Goal: Information Seeking & Learning: Learn about a topic

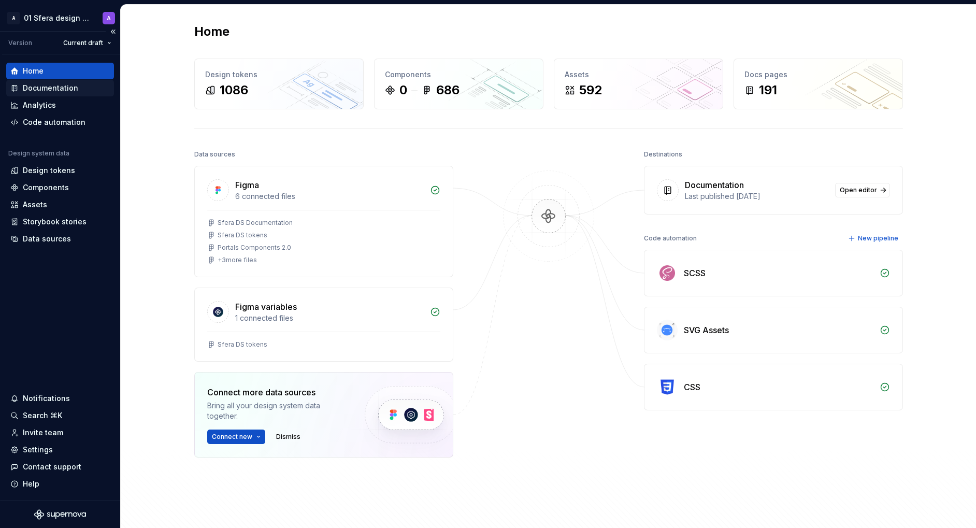
click at [74, 86] on div "Documentation" at bounding box center [50, 88] width 55 height 10
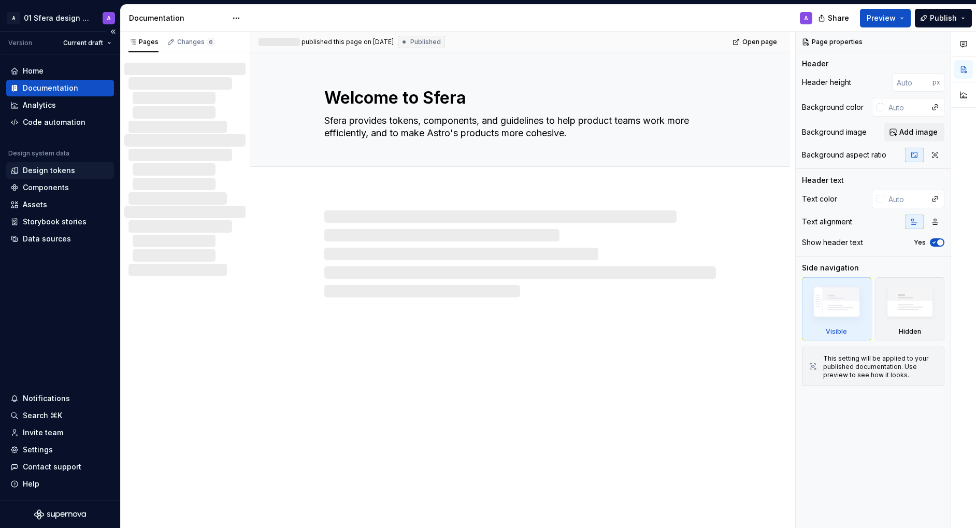
click at [71, 173] on div "Design tokens" at bounding box center [49, 170] width 52 height 10
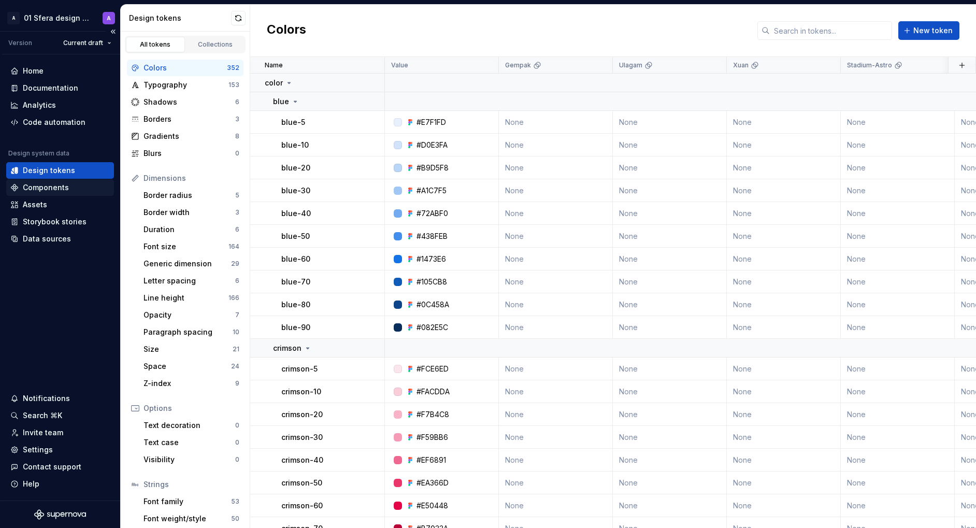
click at [49, 190] on div "Components" at bounding box center [46, 187] width 46 height 10
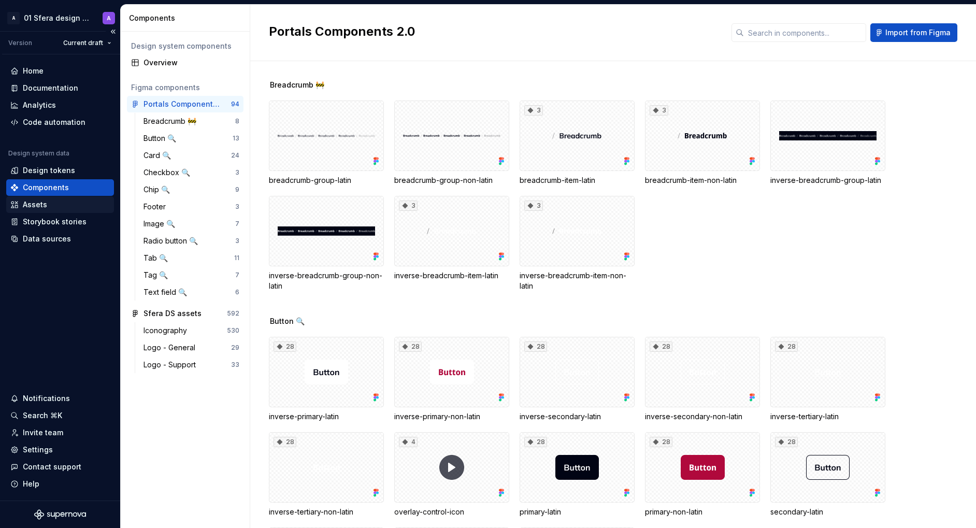
click at [48, 203] on div "Assets" at bounding box center [60, 205] width 100 height 10
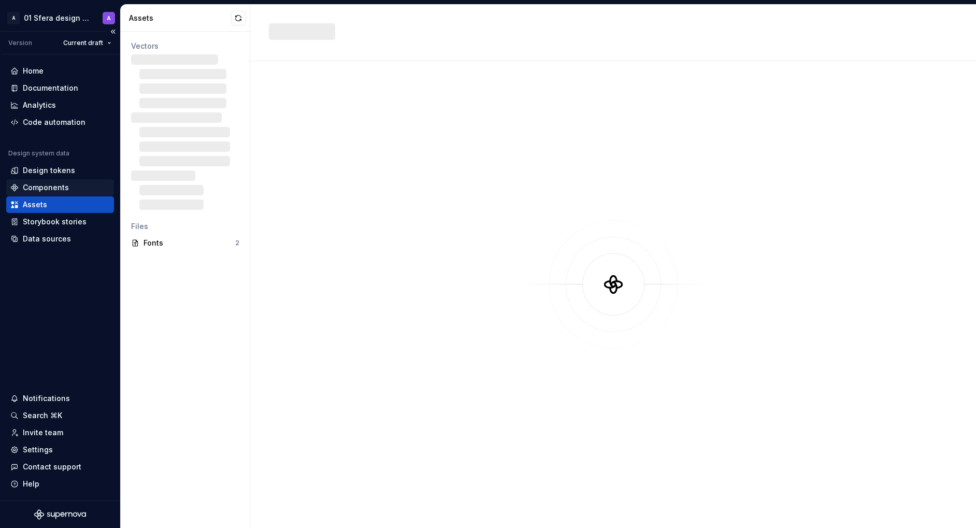
click at [57, 187] on div "Components" at bounding box center [46, 187] width 46 height 10
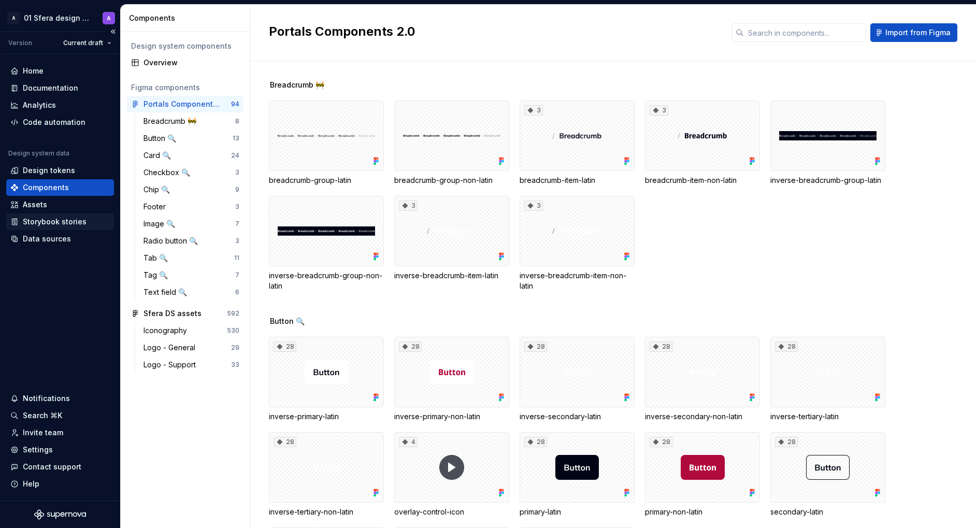
click at [76, 219] on div "Storybook stories" at bounding box center [55, 222] width 64 height 10
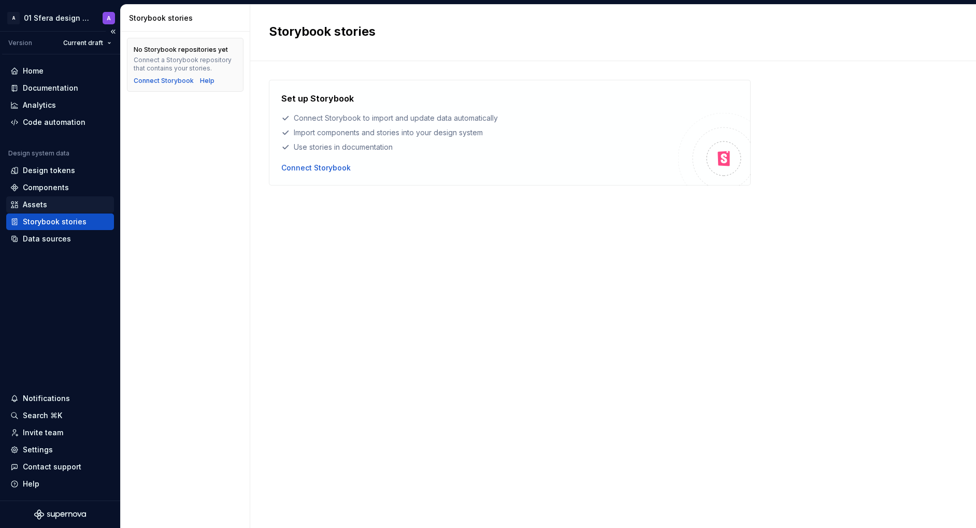
click at [47, 201] on div "Assets" at bounding box center [60, 205] width 100 height 10
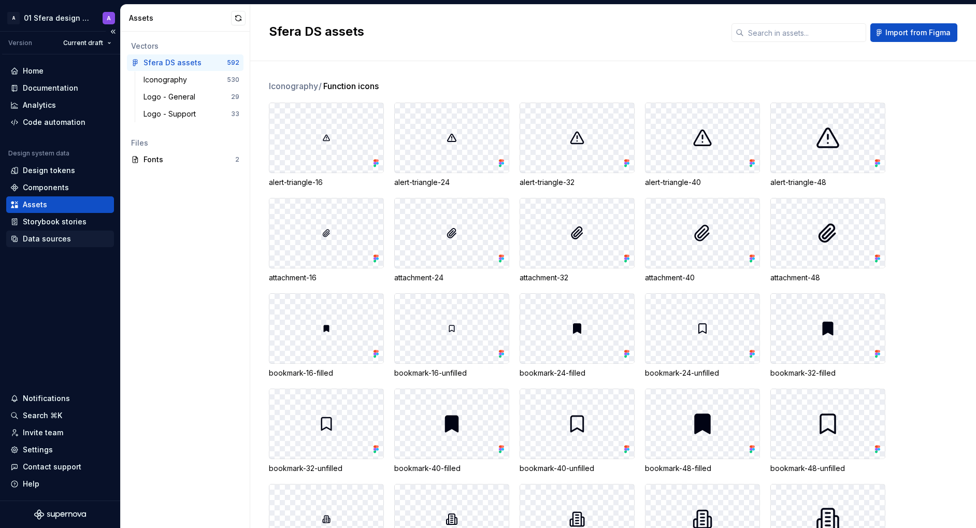
click at [48, 240] on div "Data sources" at bounding box center [47, 239] width 48 height 10
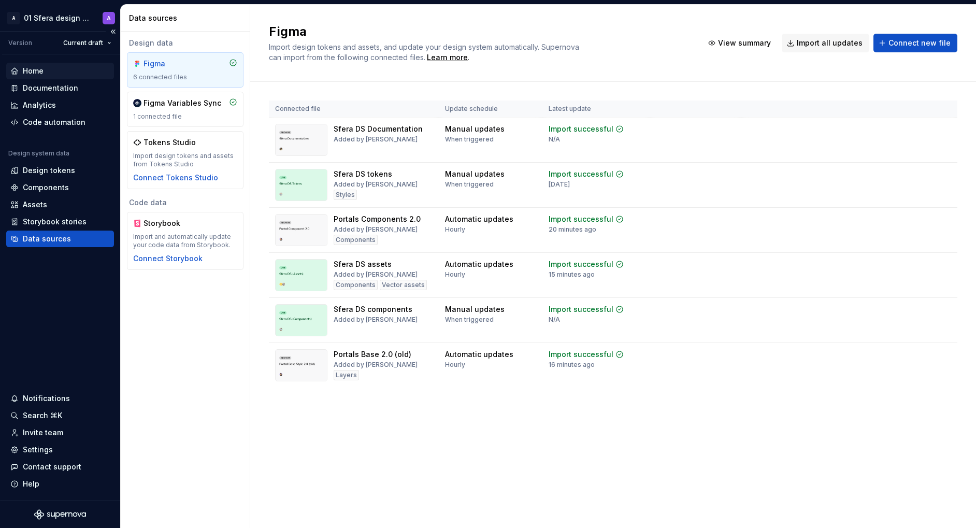
click at [43, 73] on div "Home" at bounding box center [60, 71] width 100 height 10
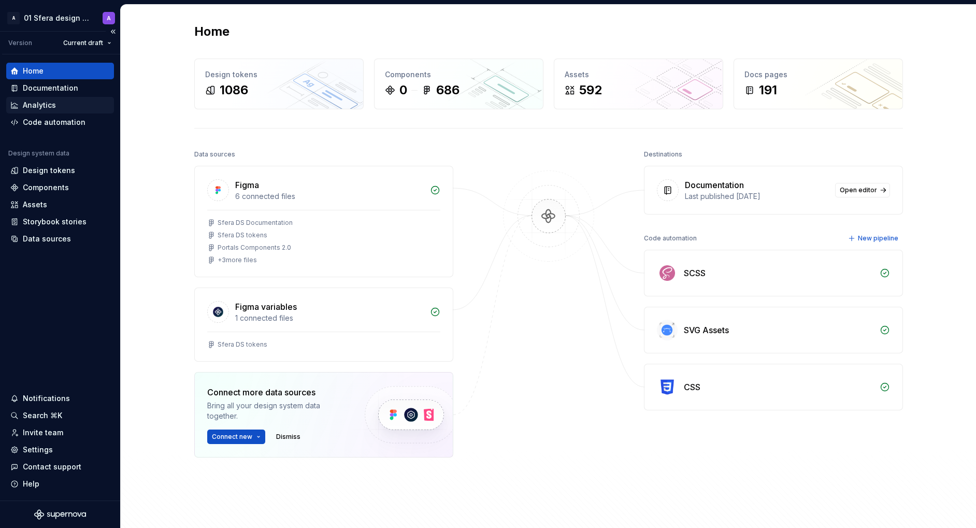
click at [46, 104] on div "Analytics" at bounding box center [39, 105] width 33 height 10
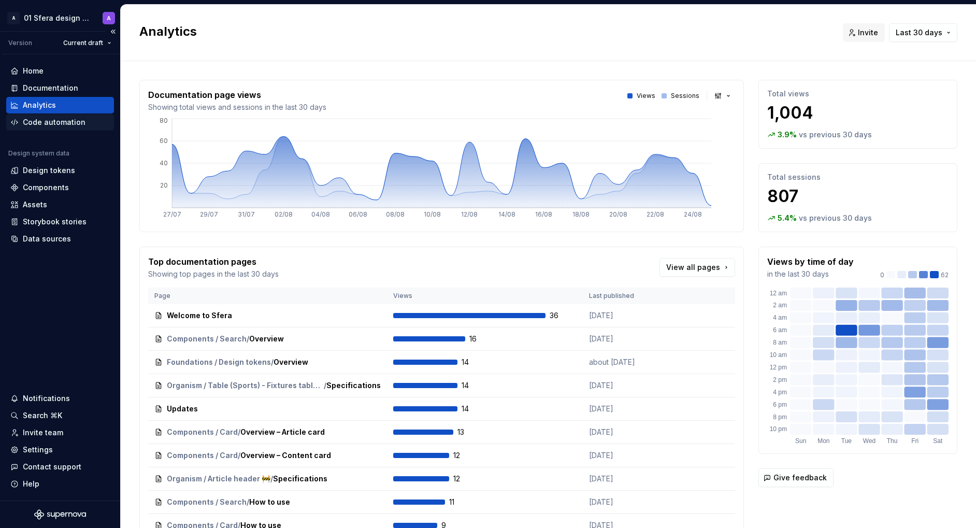
click at [53, 121] on div "Code automation" at bounding box center [54, 122] width 63 height 10
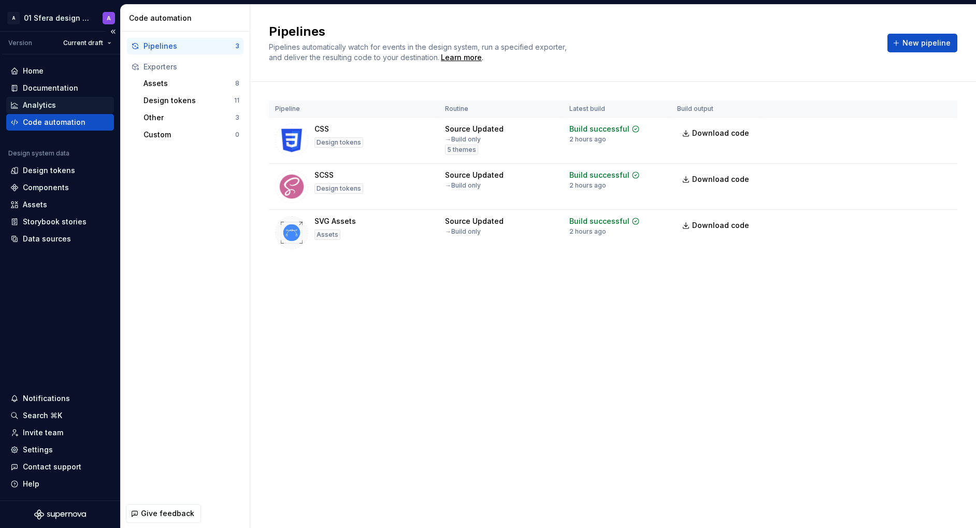
click at [61, 103] on div "Analytics" at bounding box center [60, 105] width 100 height 10
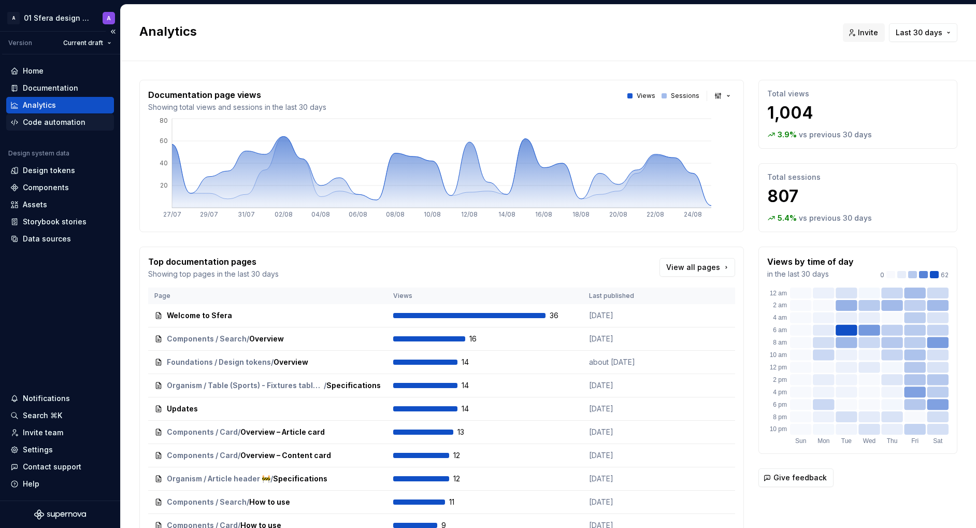
click at [53, 125] on div "Code automation" at bounding box center [54, 122] width 63 height 10
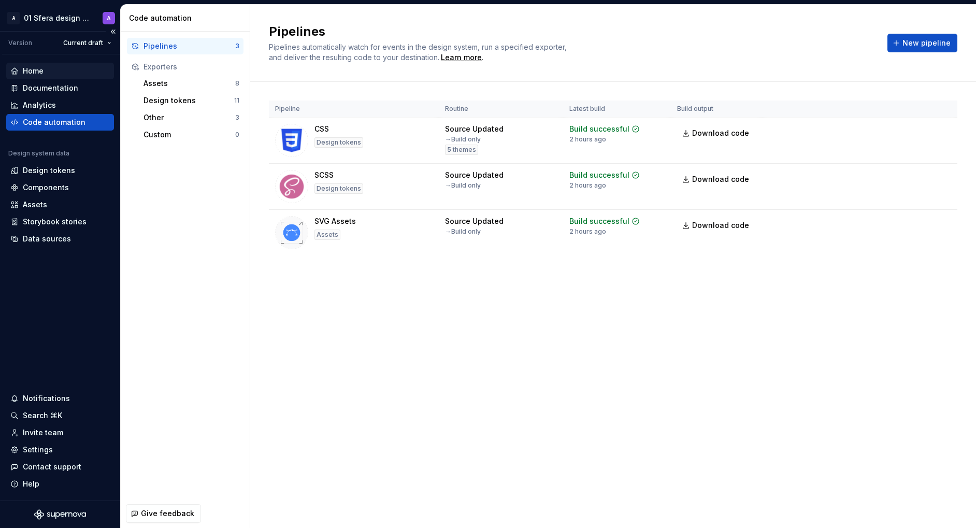
click at [52, 70] on div "Home" at bounding box center [60, 71] width 100 height 10
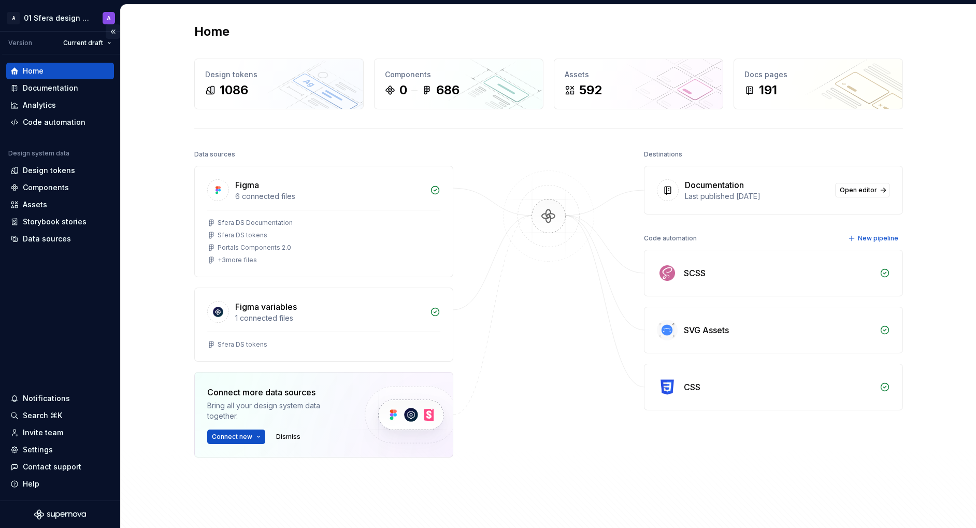
click at [112, 30] on button "Collapse sidebar" at bounding box center [113, 31] width 15 height 15
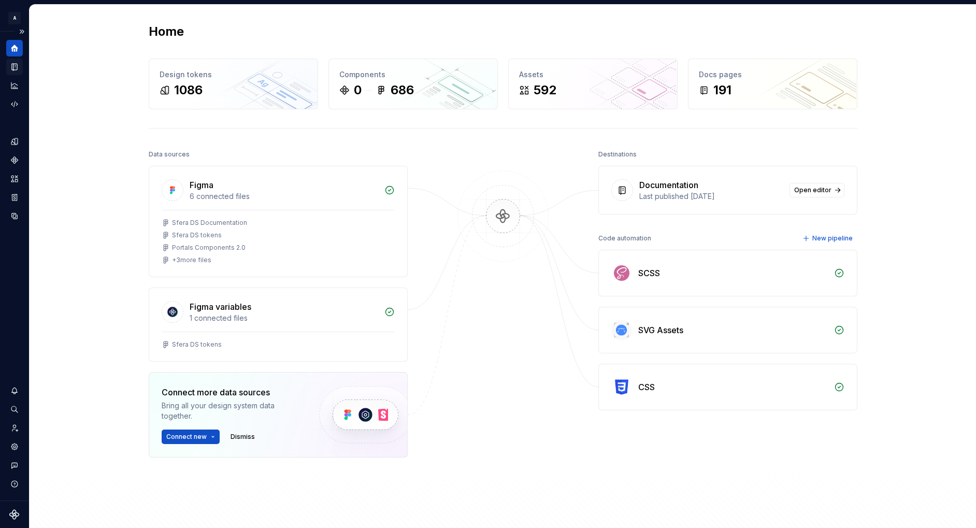
click at [12, 66] on icon "Documentation" at bounding box center [14, 67] width 5 height 7
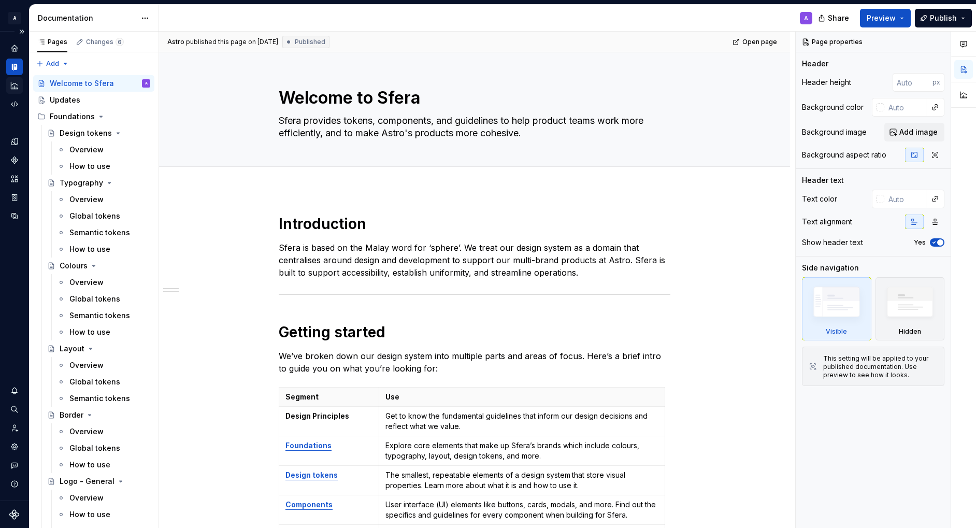
click at [13, 88] on icon "Analytics" at bounding box center [14, 85] width 7 height 7
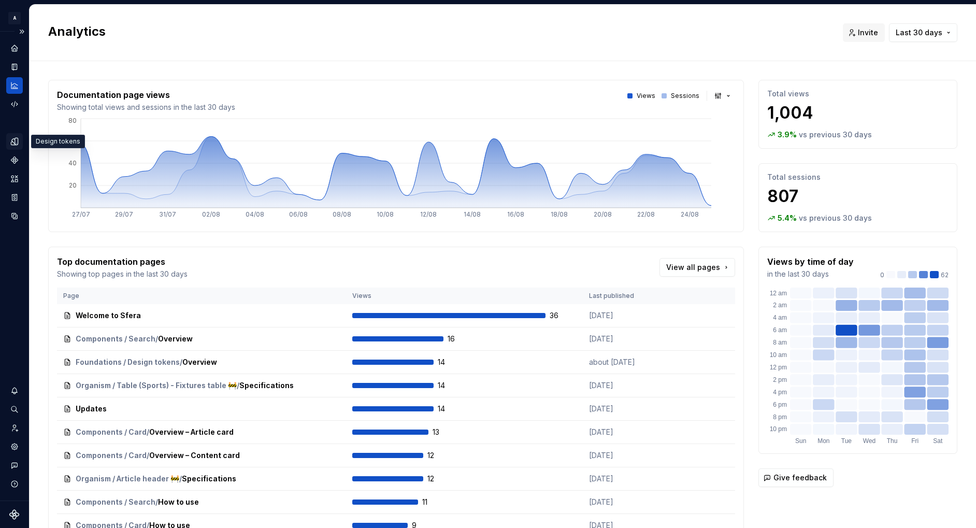
click at [13, 141] on icon "Design tokens" at bounding box center [14, 141] width 9 height 9
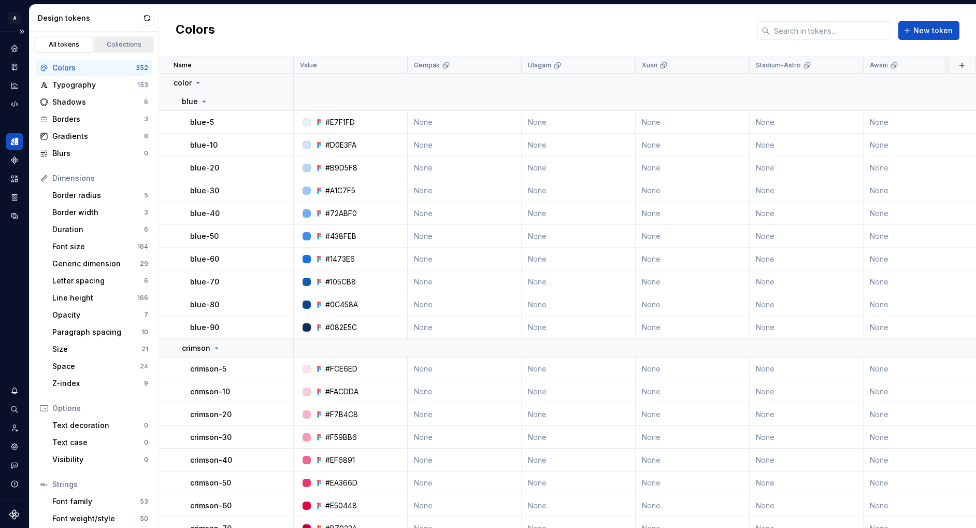
click at [126, 47] on div "Collections" at bounding box center [124, 44] width 52 height 8
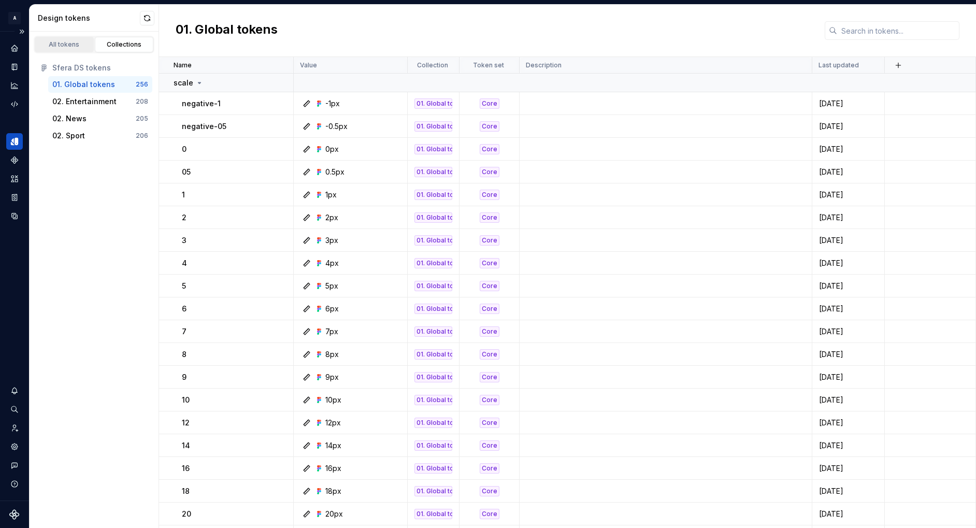
click at [56, 42] on div "All tokens" at bounding box center [64, 44] width 52 height 8
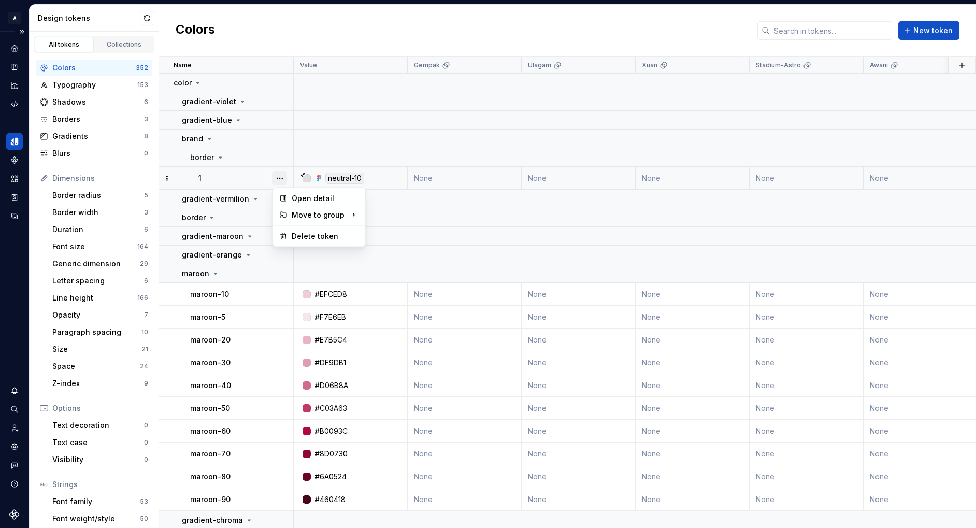
click at [279, 174] on button "button" at bounding box center [280, 178] width 15 height 15
click at [229, 174] on html "A 01 Sfera design system A Design system data Design tokens All tokens Collecti…" at bounding box center [488, 264] width 976 height 528
click at [219, 157] on icon at bounding box center [220, 157] width 3 height 1
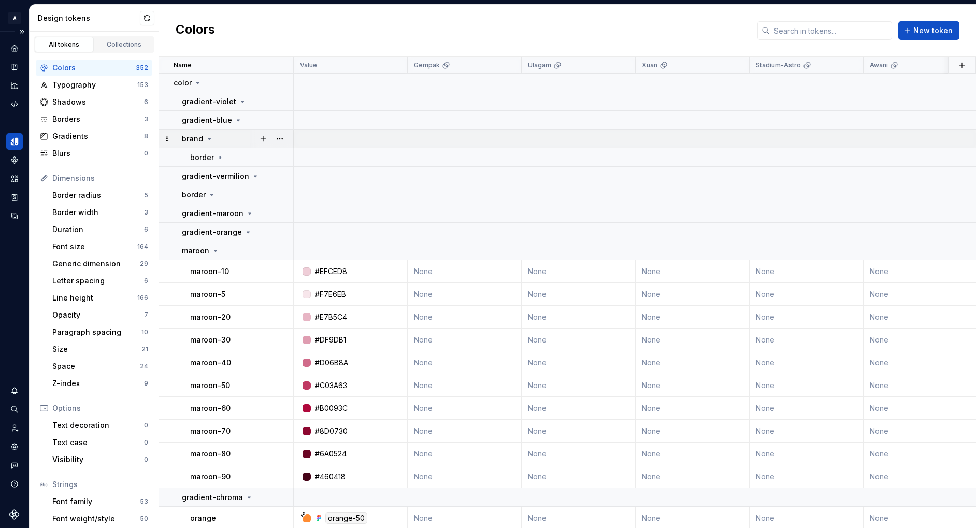
click at [207, 137] on icon at bounding box center [209, 139] width 8 height 8
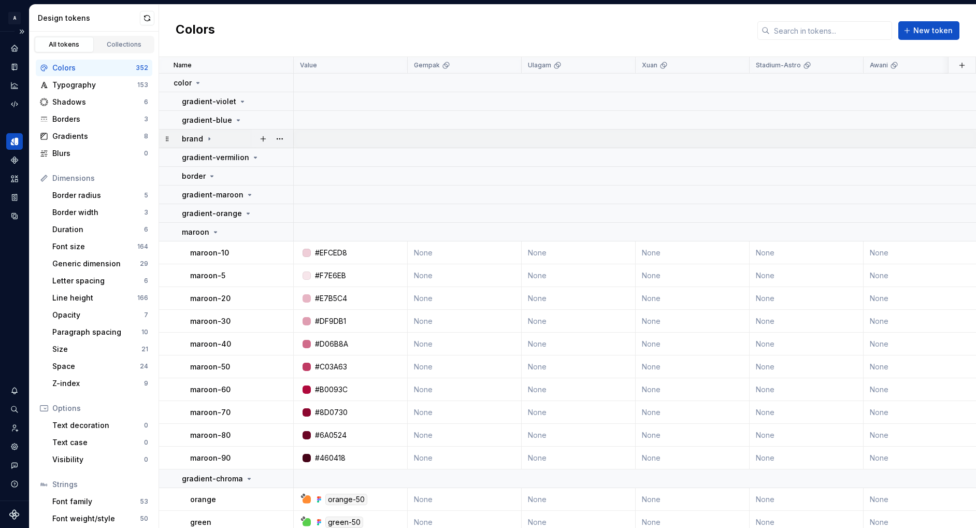
click at [209, 137] on icon at bounding box center [209, 138] width 1 height 3
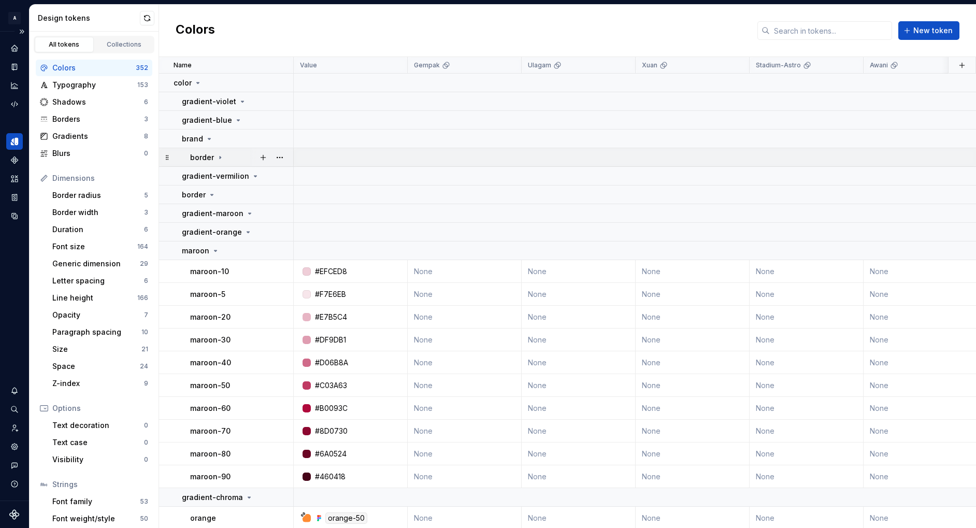
click at [218, 156] on icon at bounding box center [220, 157] width 8 height 8
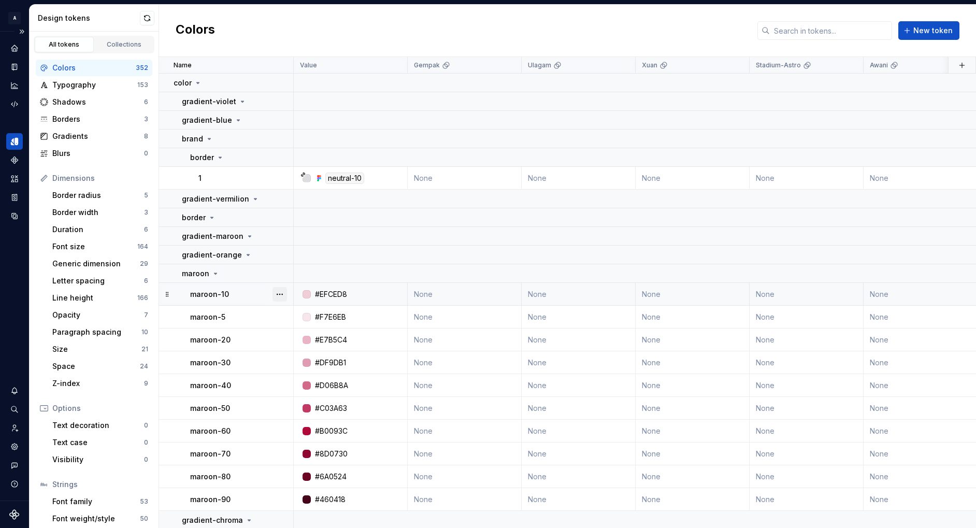
click at [280, 293] on button "button" at bounding box center [280, 294] width 15 height 15
click at [247, 175] on html "A 01 Sfera design system A Design system data Design tokens All tokens Collecti…" at bounding box center [488, 264] width 976 height 528
click at [220, 152] on div "border" at bounding box center [207, 157] width 34 height 10
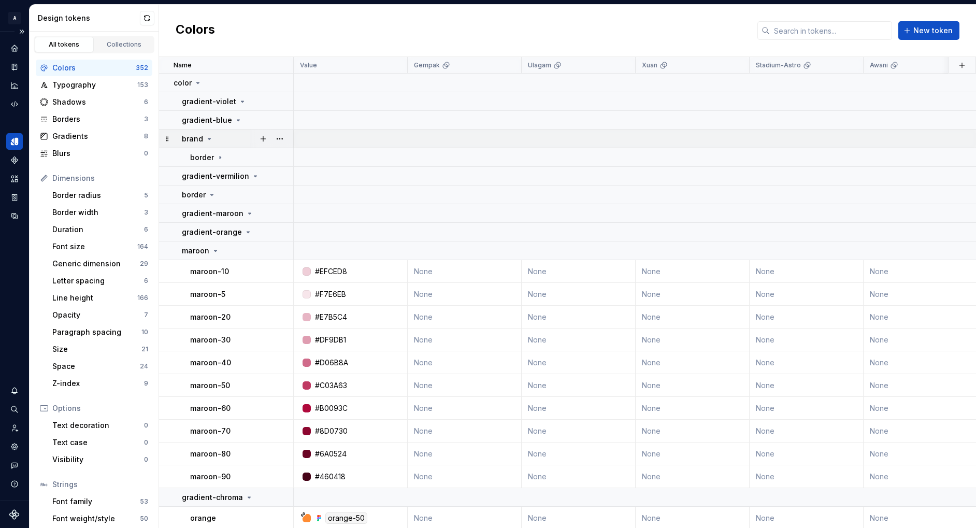
click at [206, 136] on icon at bounding box center [209, 139] width 8 height 8
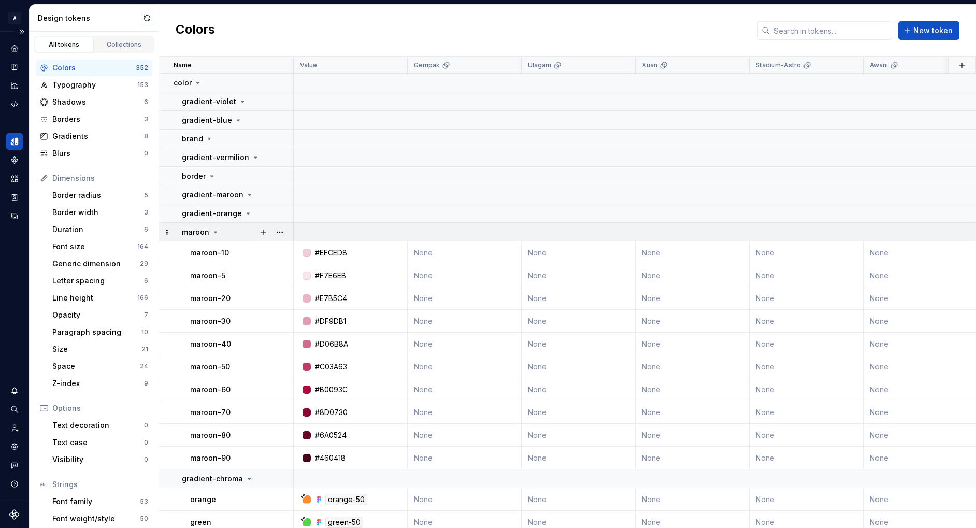
click at [212, 231] on icon at bounding box center [215, 232] width 8 height 8
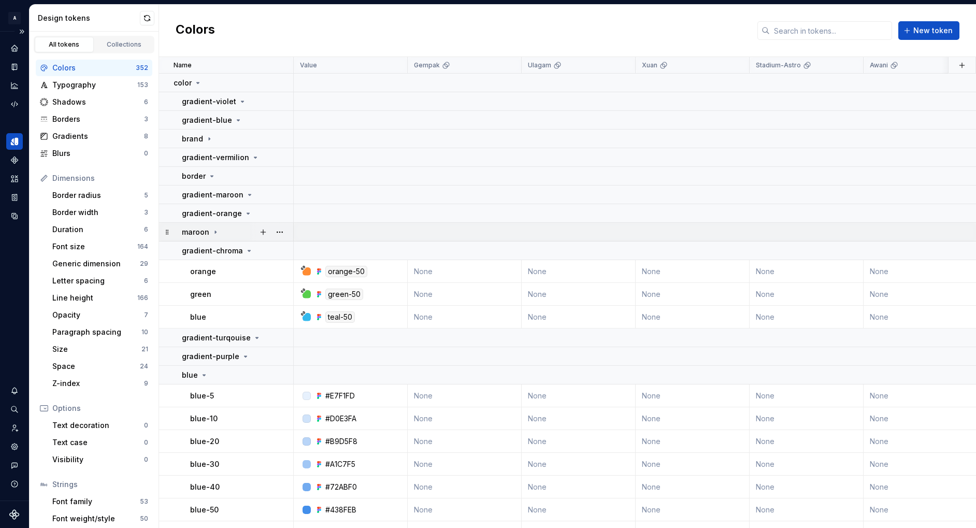
click at [213, 230] on icon at bounding box center [215, 232] width 8 height 8
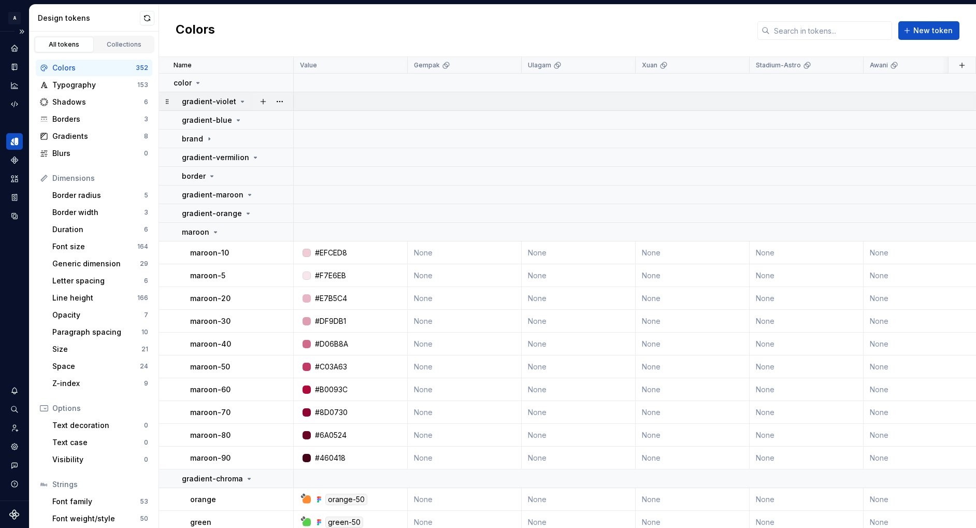
click at [238, 102] on icon at bounding box center [242, 101] width 8 height 8
click at [281, 79] on button "button" at bounding box center [280, 83] width 15 height 15
click at [312, 200] on span "Delete group" at bounding box center [309, 200] width 68 height 17
click at [235, 114] on html "A 01 Sfera design system A Design system data Design tokens All tokens Collecti…" at bounding box center [488, 264] width 976 height 528
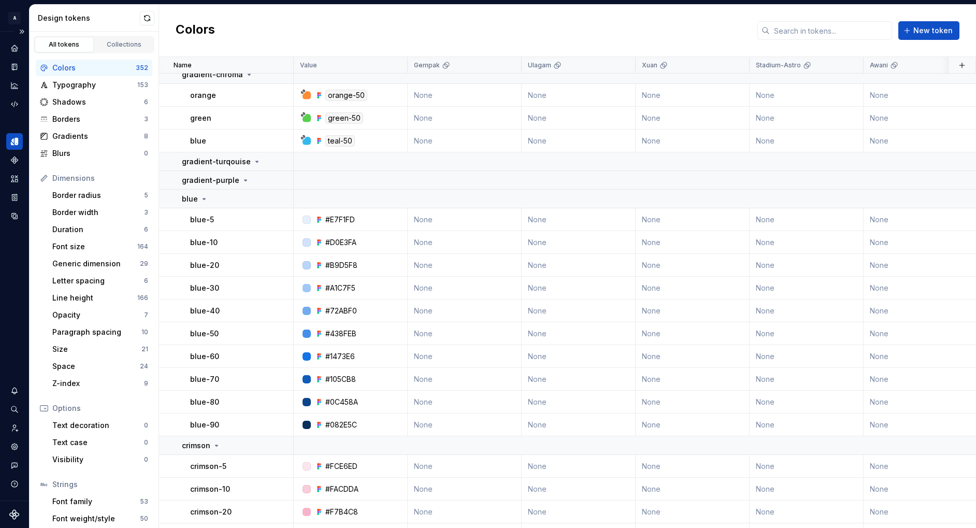
scroll to position [403, 0]
click at [253, 161] on icon at bounding box center [257, 163] width 8 height 8
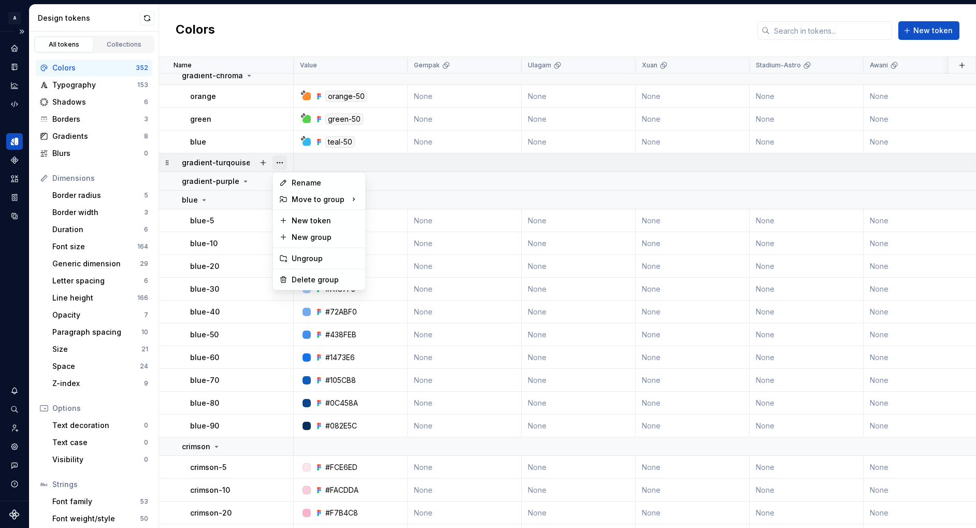
click at [276, 161] on button "button" at bounding box center [280, 162] width 15 height 15
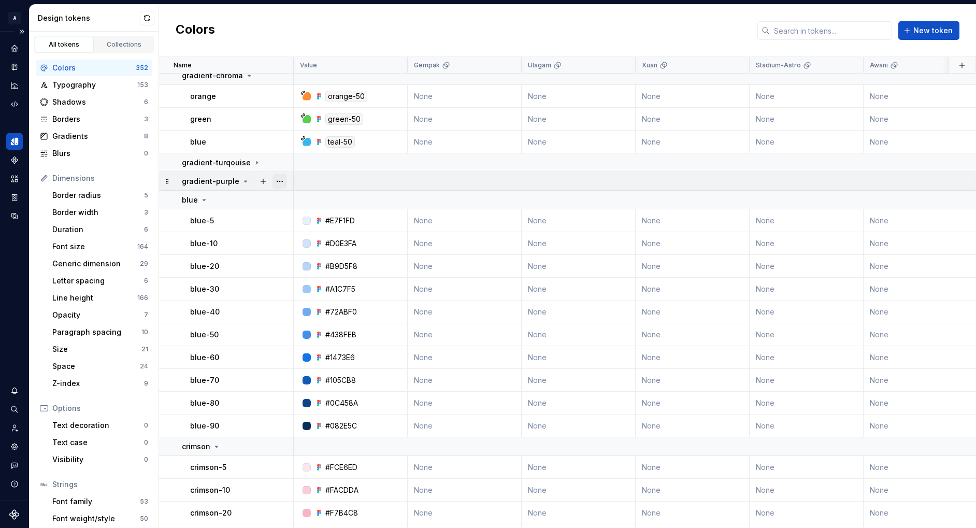
click at [278, 181] on button "button" at bounding box center [280, 181] width 15 height 15
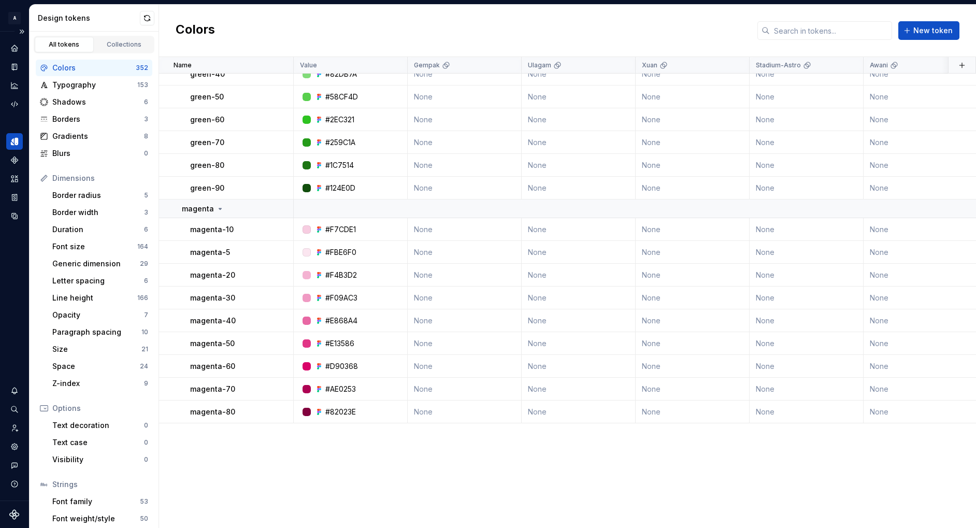
scroll to position [0, 0]
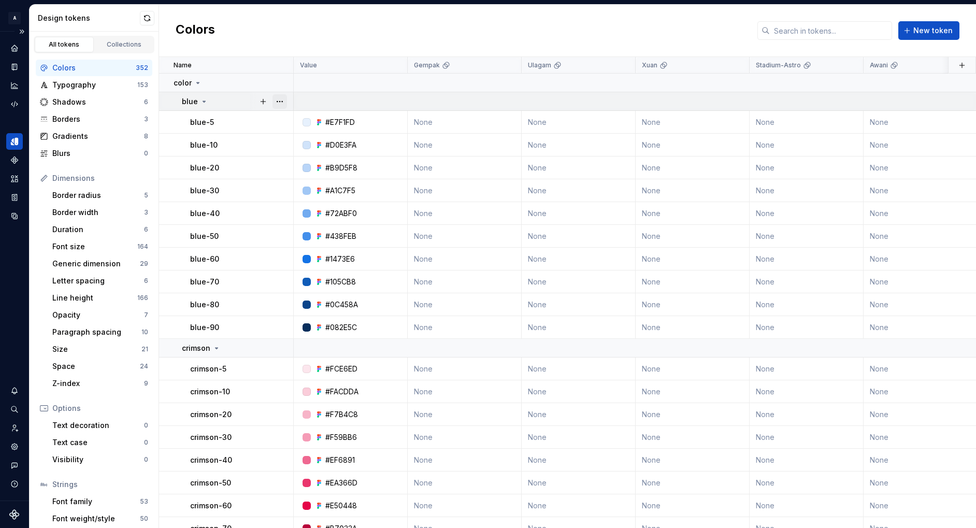
click at [282, 100] on button "button" at bounding box center [280, 101] width 15 height 15
click at [281, 99] on button "button" at bounding box center [280, 101] width 15 height 15
click at [197, 99] on div "blue" at bounding box center [195, 101] width 26 height 10
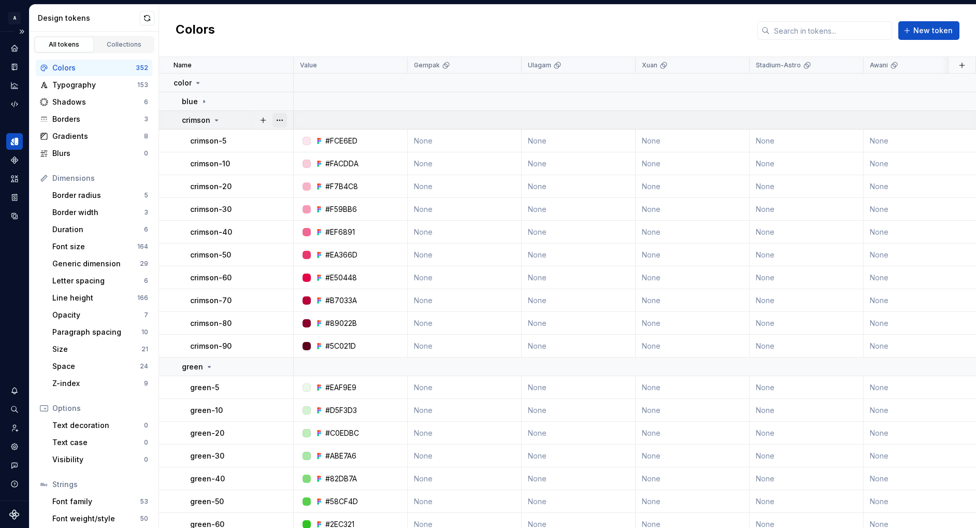
click at [280, 118] on button "button" at bounding box center [280, 120] width 15 height 15
click at [213, 116] on icon at bounding box center [216, 120] width 8 height 8
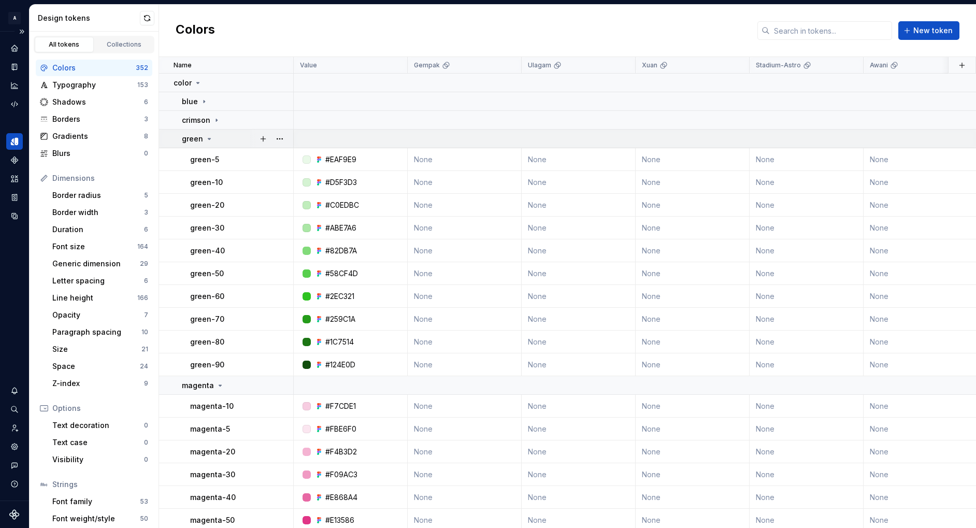
click at [206, 136] on icon at bounding box center [209, 139] width 8 height 8
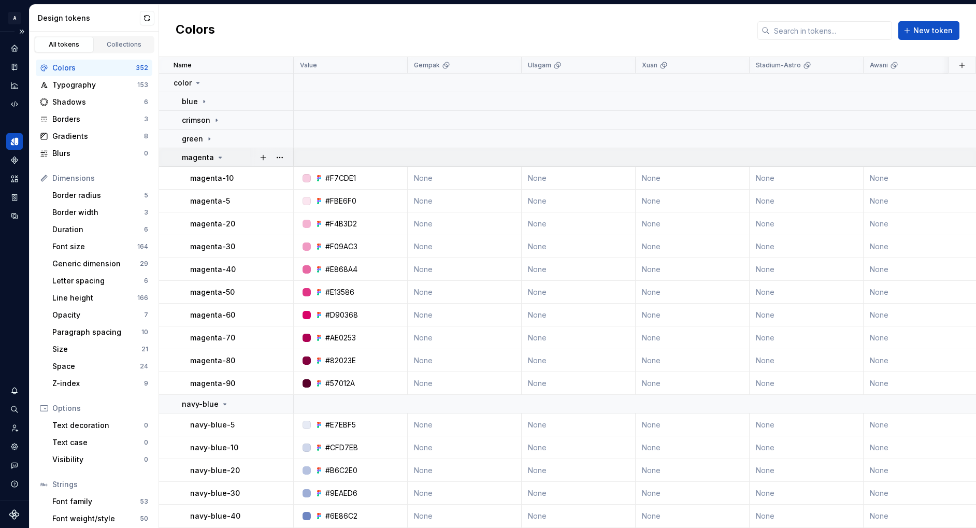
click at [216, 155] on icon at bounding box center [220, 157] width 8 height 8
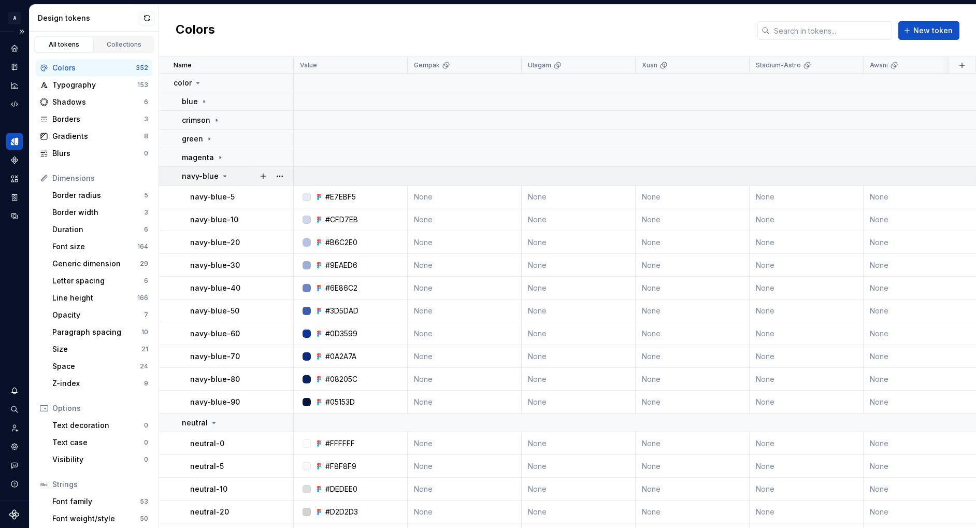
click at [221, 175] on icon at bounding box center [225, 176] width 8 height 8
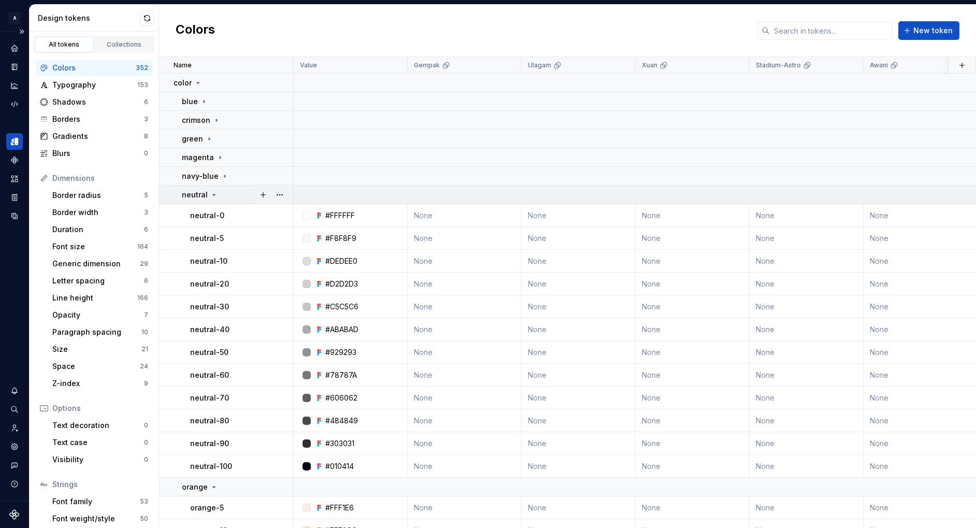
click at [215, 195] on icon at bounding box center [214, 195] width 8 height 8
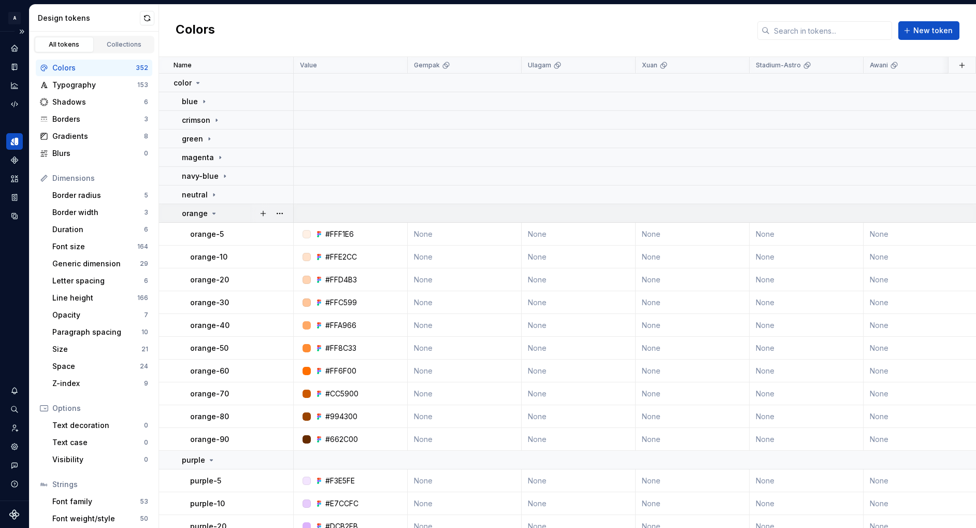
click at [211, 215] on icon at bounding box center [214, 213] width 8 height 8
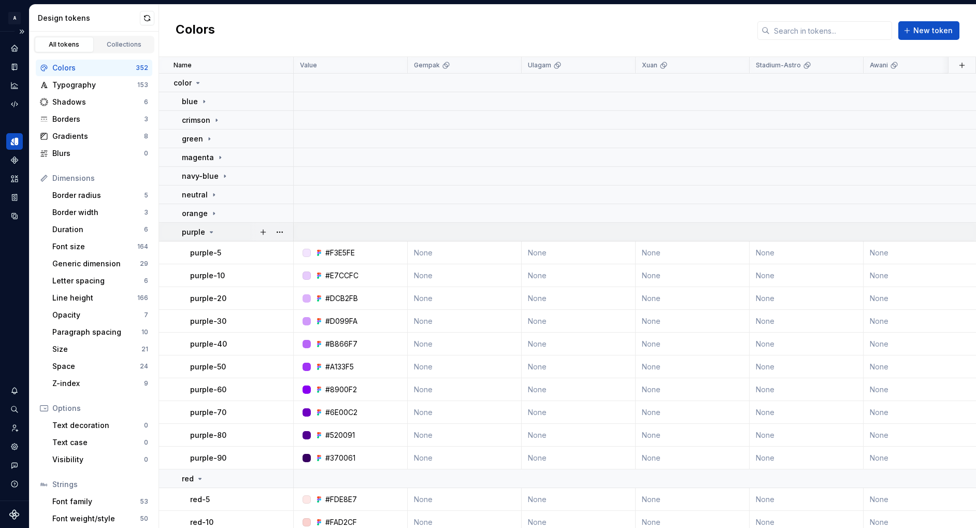
click at [209, 230] on icon at bounding box center [211, 232] width 8 height 8
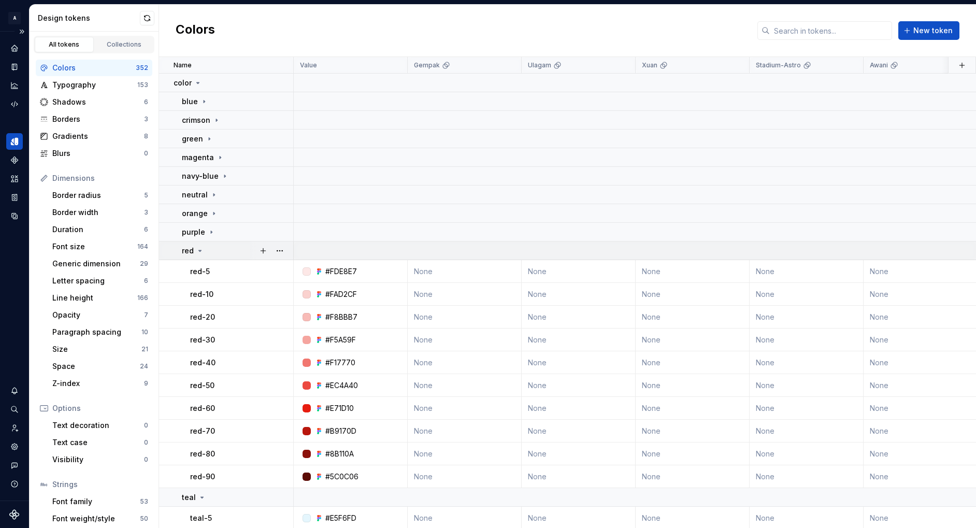
click at [197, 249] on icon at bounding box center [200, 251] width 8 height 8
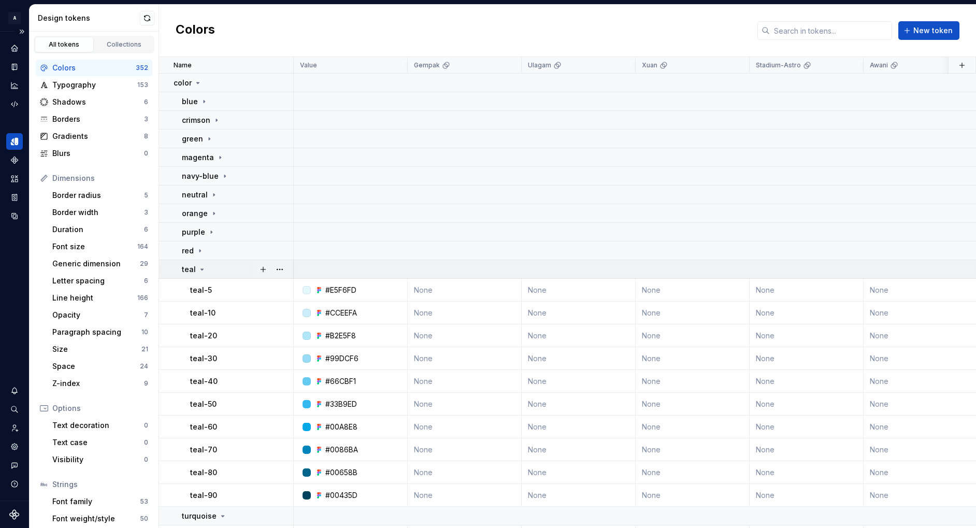
scroll to position [33, 0]
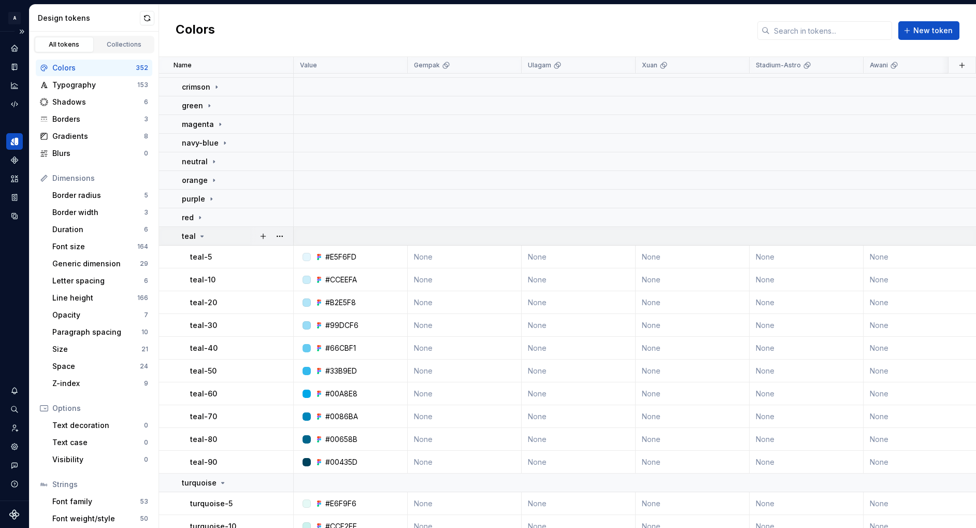
click at [200, 234] on icon at bounding box center [202, 236] width 8 height 8
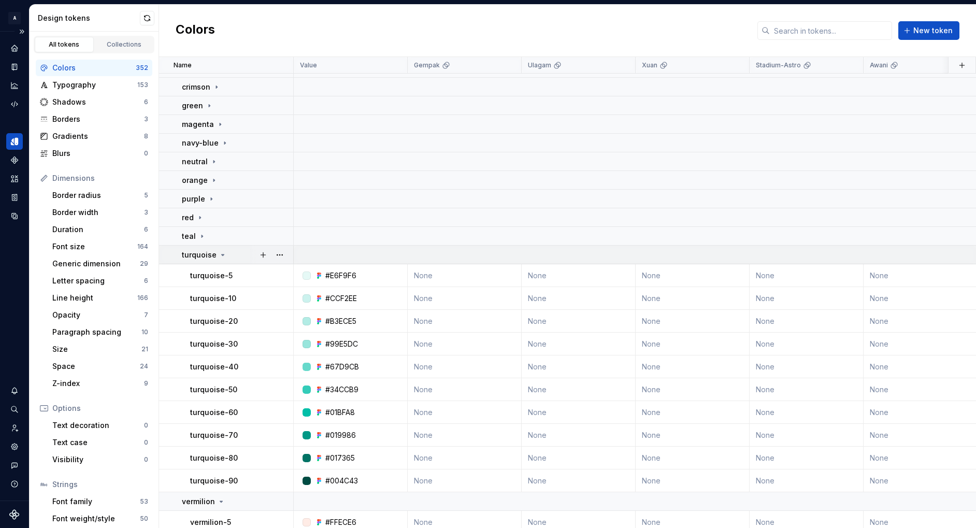
click at [223, 257] on icon at bounding box center [223, 255] width 8 height 8
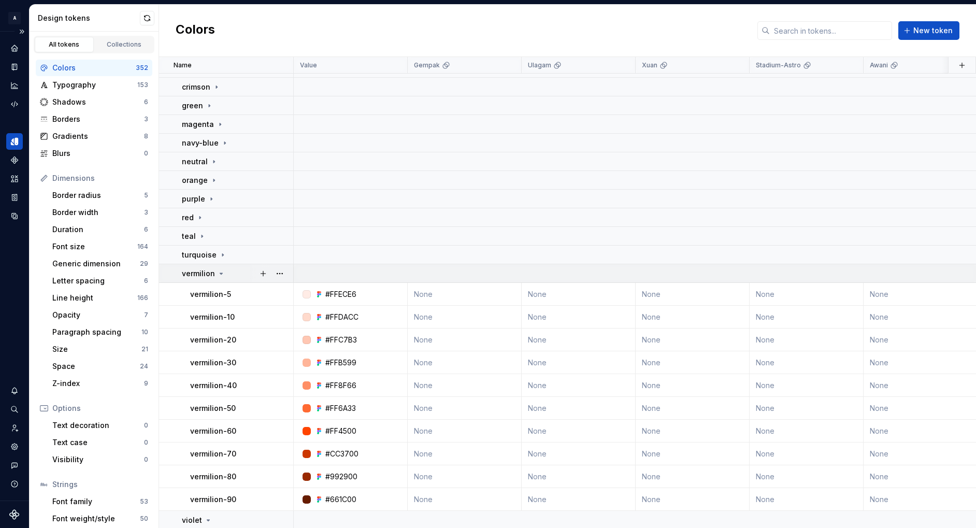
click at [218, 274] on icon at bounding box center [221, 273] width 8 height 8
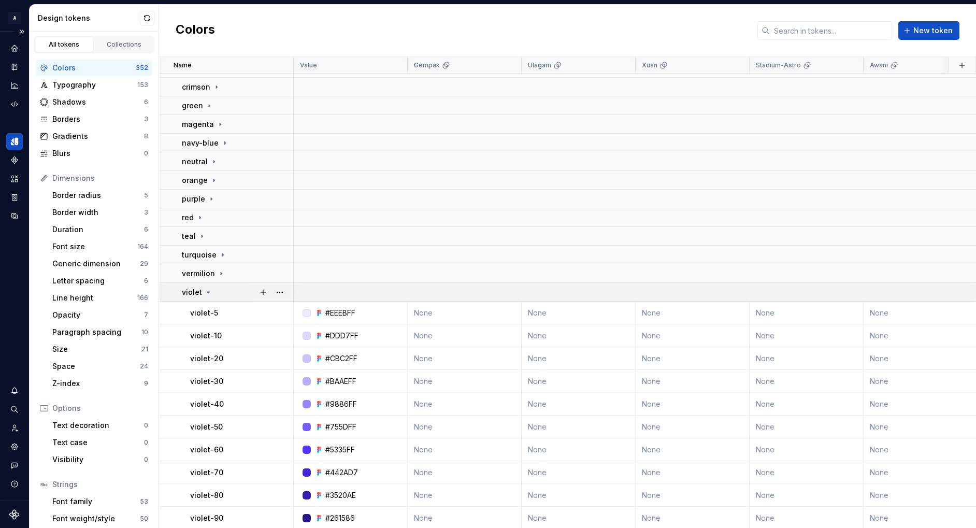
click at [207, 292] on icon at bounding box center [208, 292] width 3 height 1
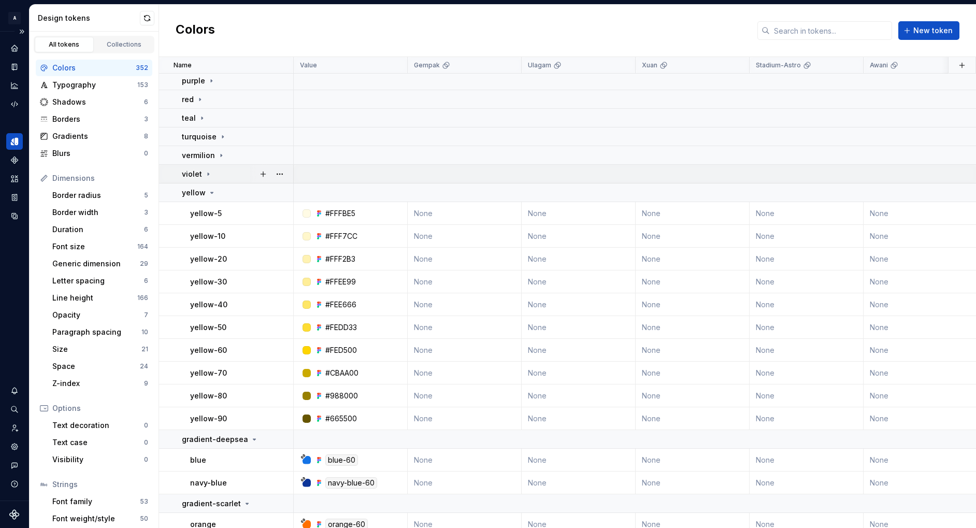
scroll to position [130, 0]
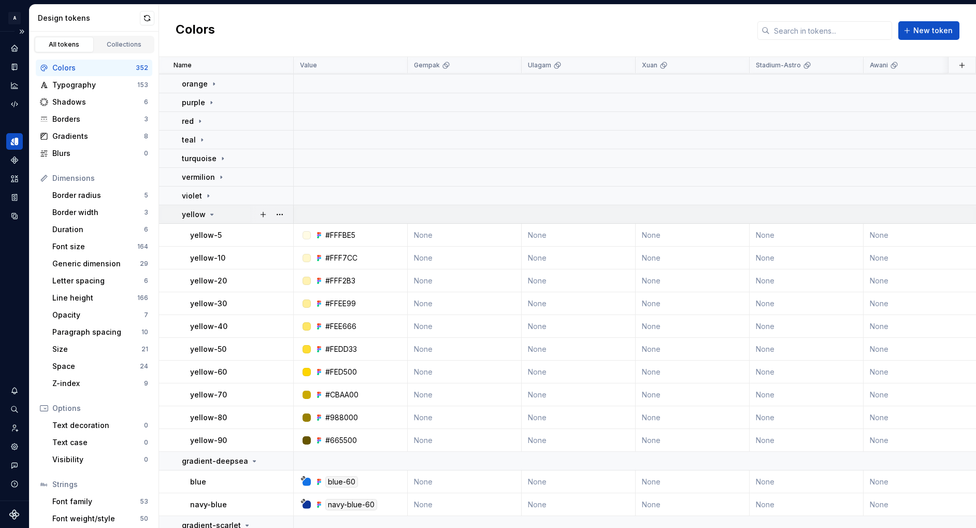
click at [214, 213] on icon at bounding box center [212, 214] width 8 height 8
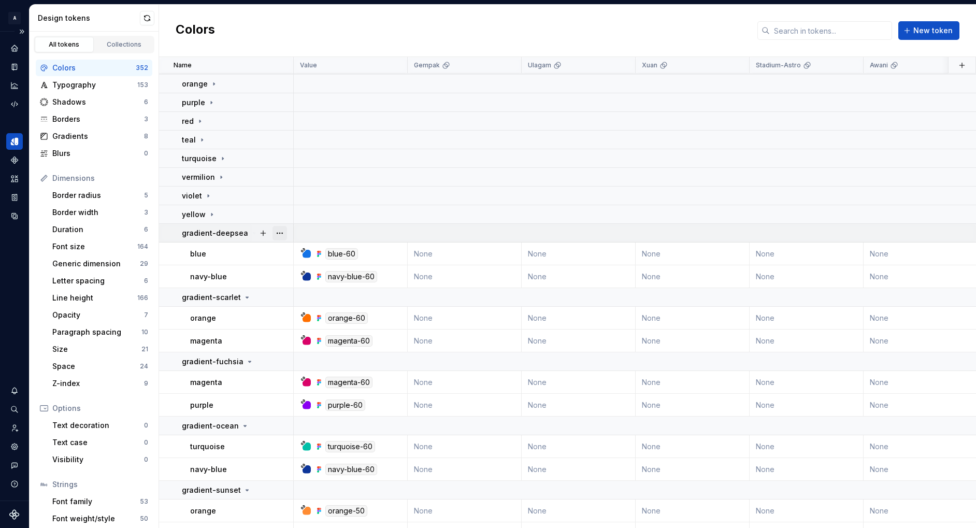
click at [276, 234] on button "button" at bounding box center [280, 233] width 15 height 15
click at [250, 232] on div at bounding box center [272, 233] width 44 height 18
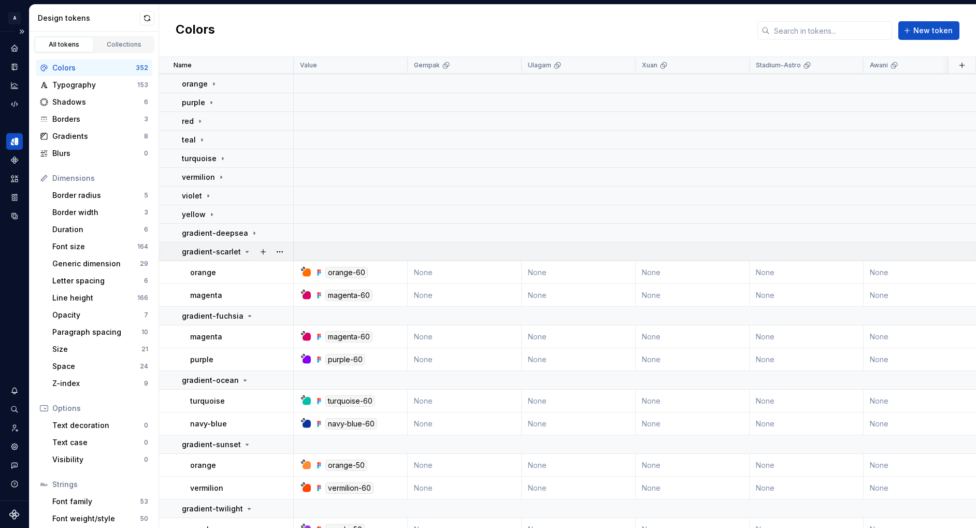
click at [243, 248] on icon at bounding box center [247, 252] width 8 height 8
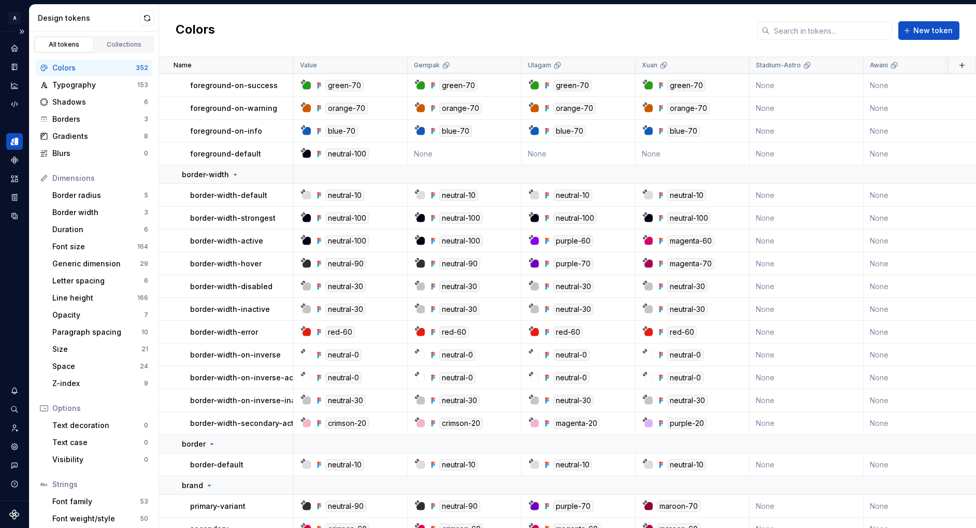
scroll to position [2394, 0]
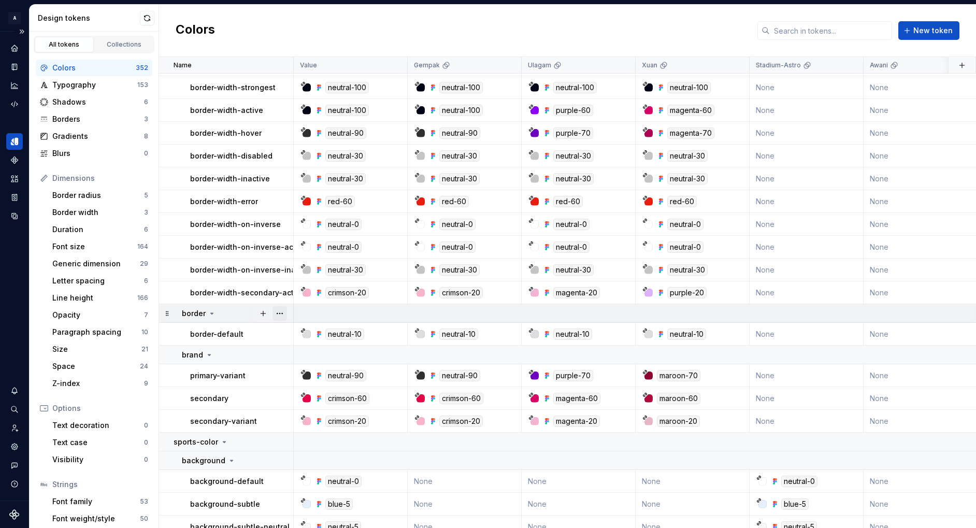
click at [281, 316] on button "button" at bounding box center [280, 313] width 15 height 15
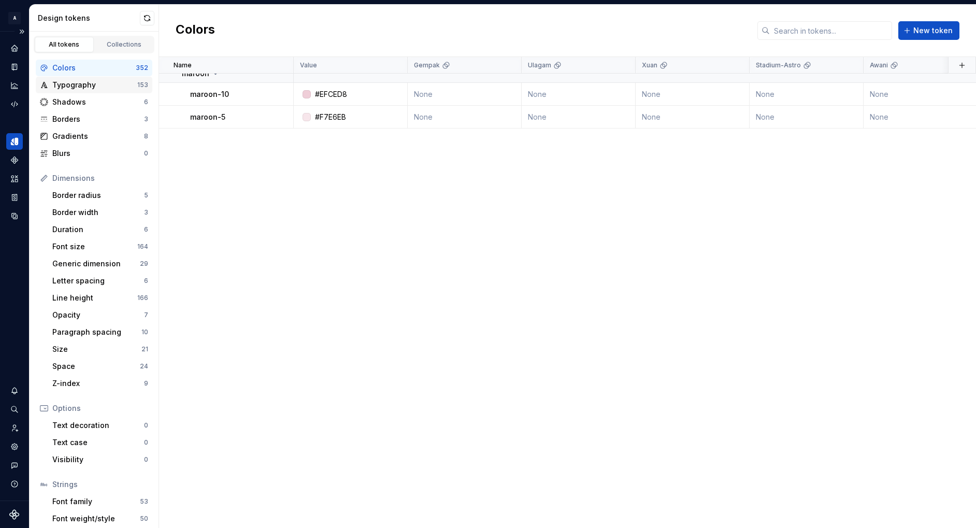
scroll to position [0, 0]
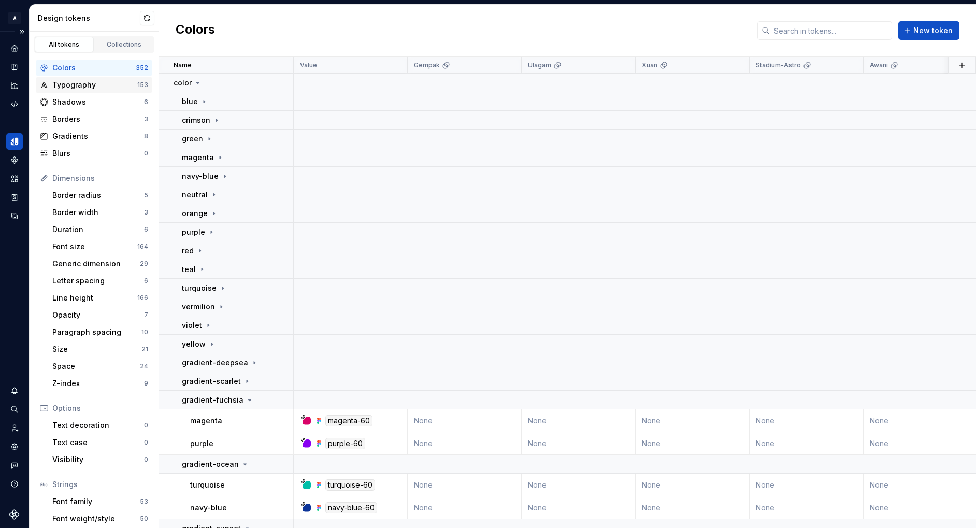
click at [83, 86] on div "Typography" at bounding box center [94, 85] width 85 height 10
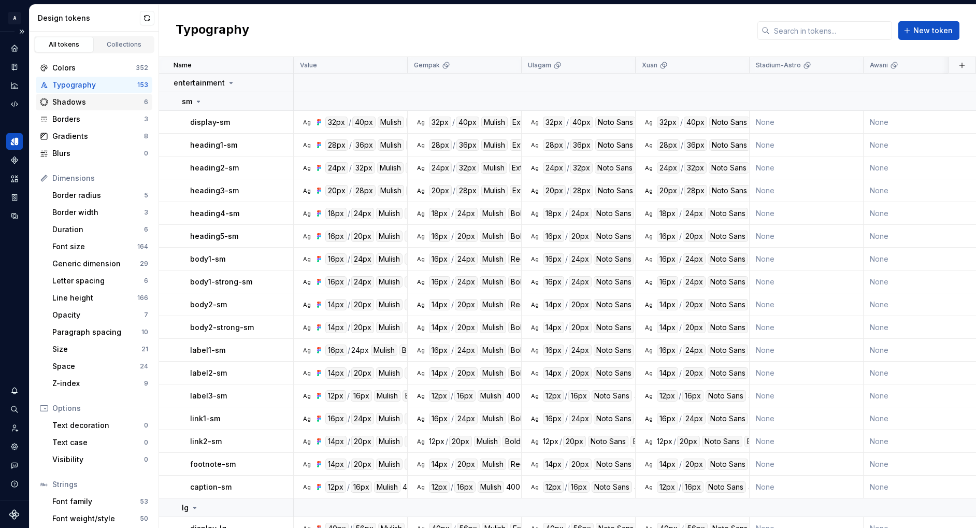
click at [118, 98] on div "Shadows" at bounding box center [98, 102] width 92 height 10
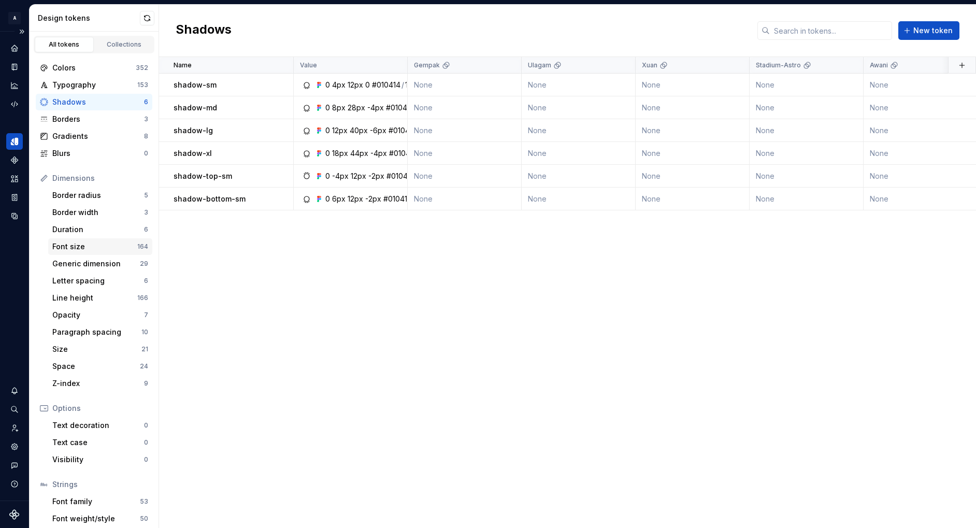
click at [118, 244] on div "Font size" at bounding box center [94, 247] width 85 height 10
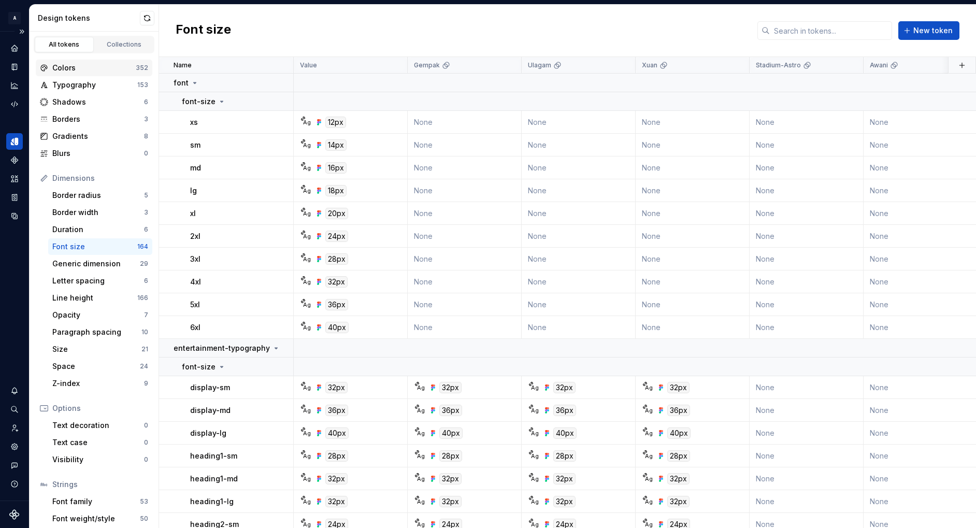
click at [101, 70] on div "Colors" at bounding box center [93, 68] width 83 height 10
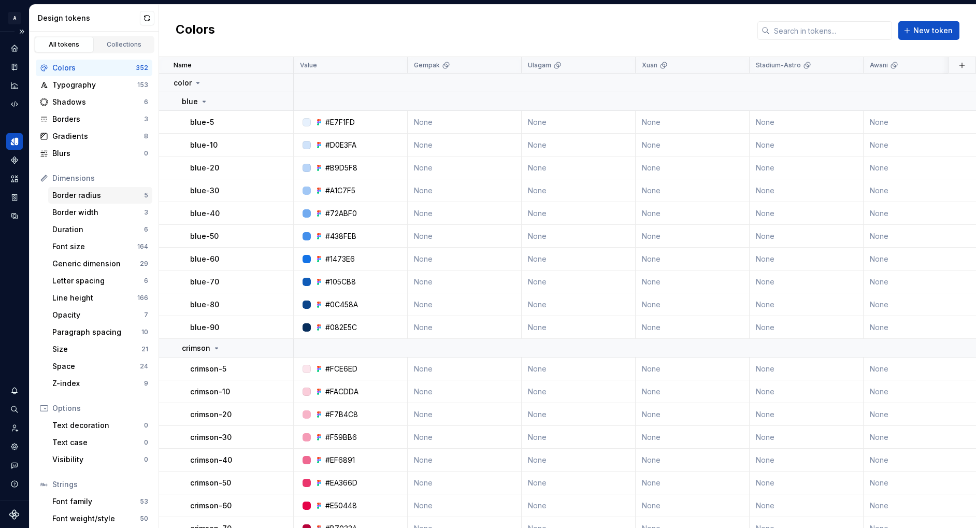
scroll to position [39, 0]
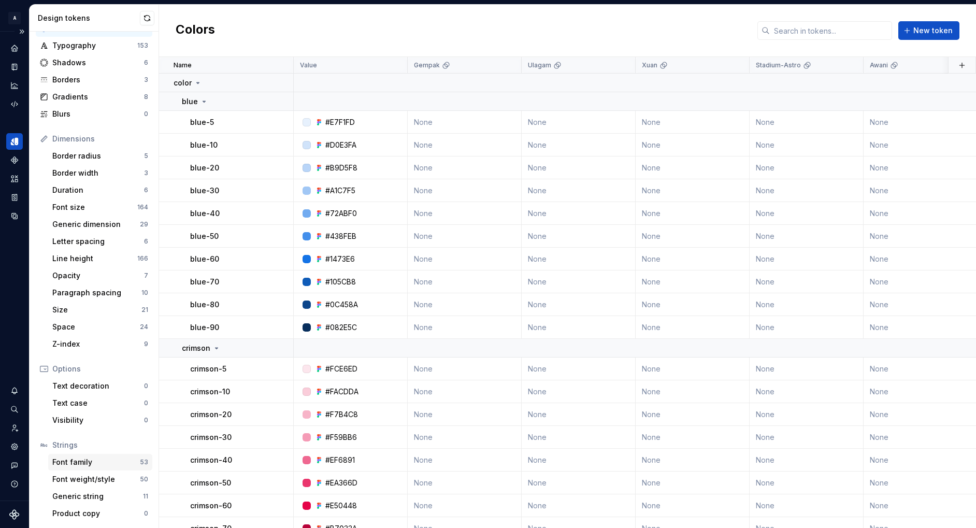
click at [83, 429] on div "Font family" at bounding box center [96, 462] width 88 height 10
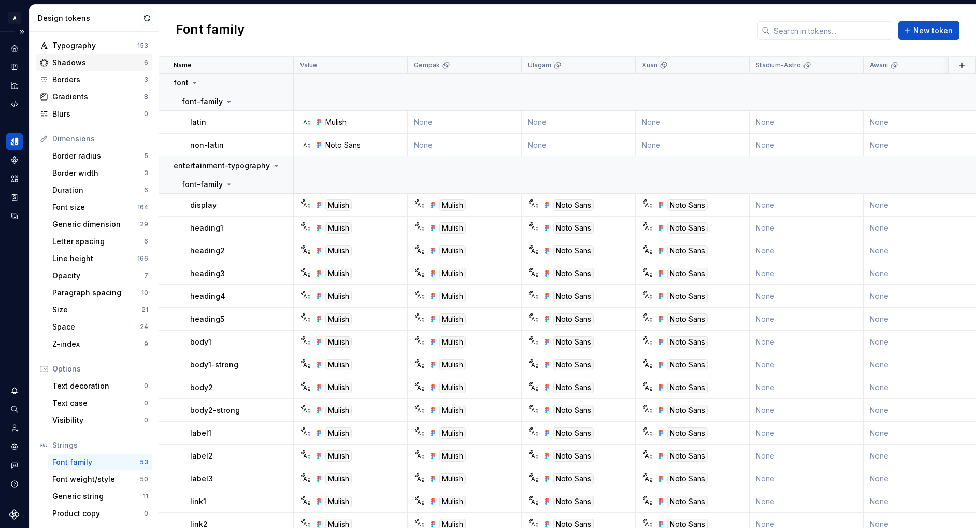
click at [69, 63] on div "Shadows" at bounding box center [98, 63] width 92 height 10
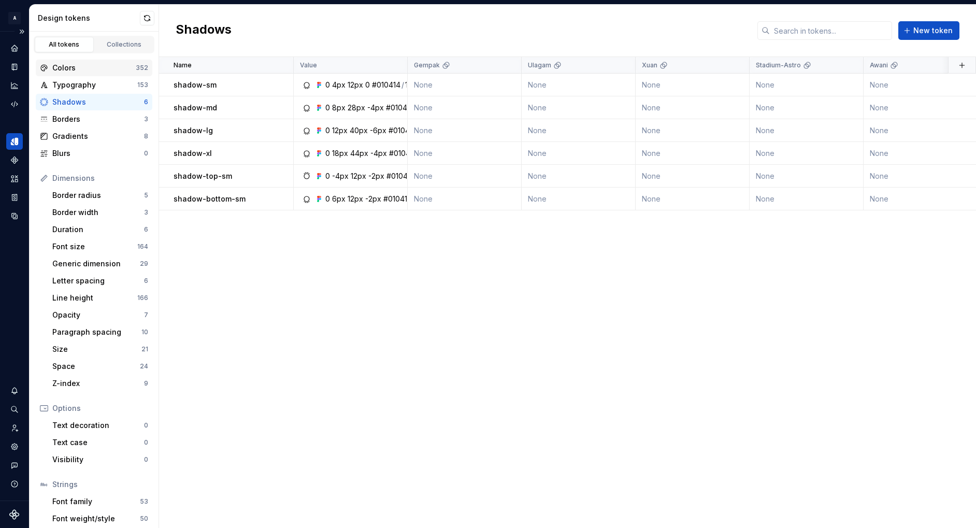
click at [81, 73] on div "Colors 352" at bounding box center [94, 68] width 117 height 17
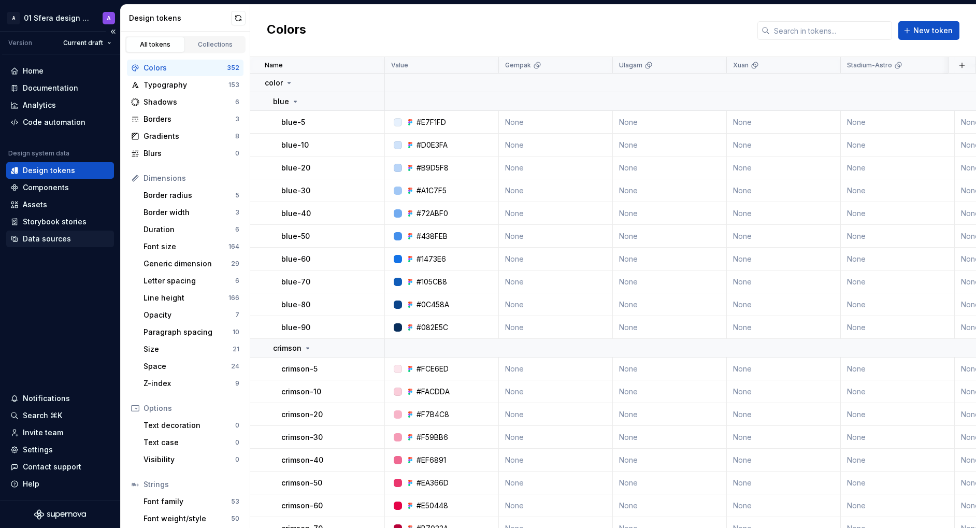
click at [58, 237] on div "Data sources" at bounding box center [47, 239] width 48 height 10
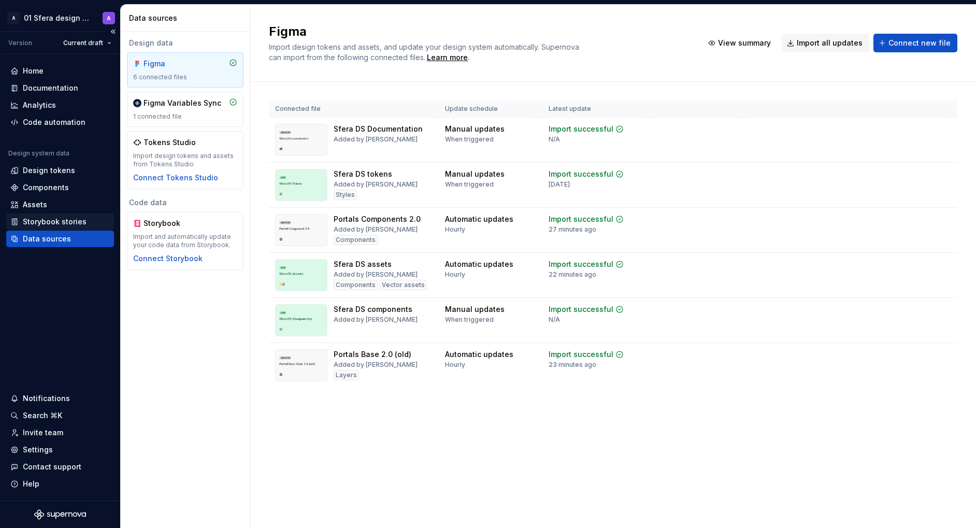
click at [60, 224] on div "Storybook stories" at bounding box center [55, 222] width 64 height 10
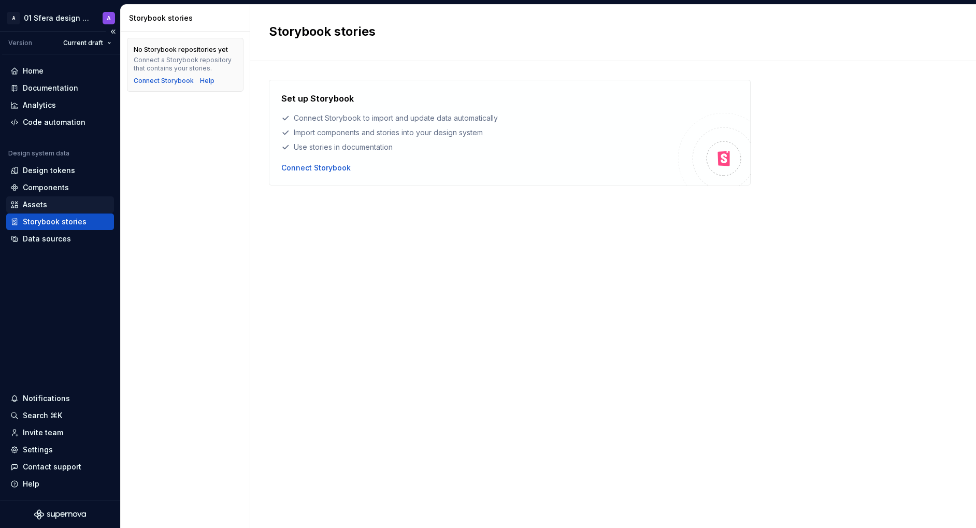
click at [54, 204] on div "Assets" at bounding box center [60, 205] width 100 height 10
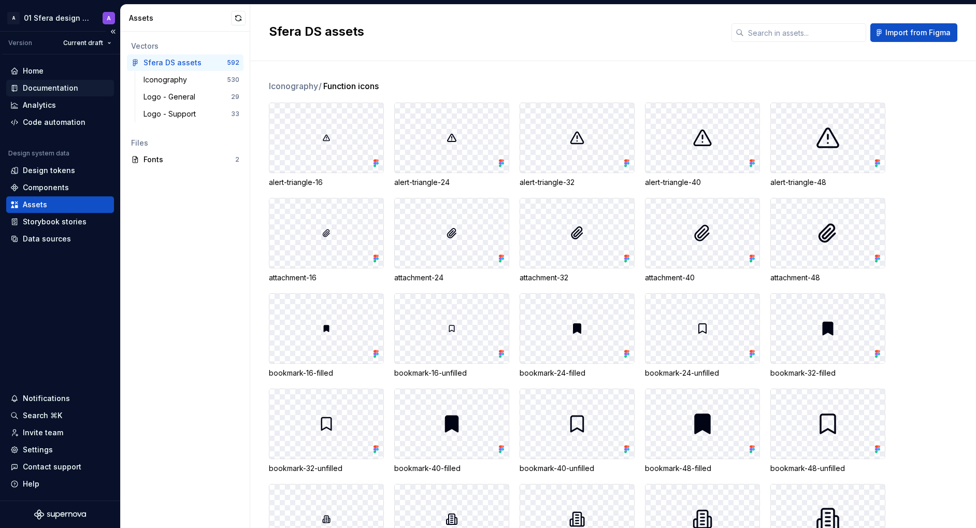
click at [58, 86] on div "Documentation" at bounding box center [50, 88] width 55 height 10
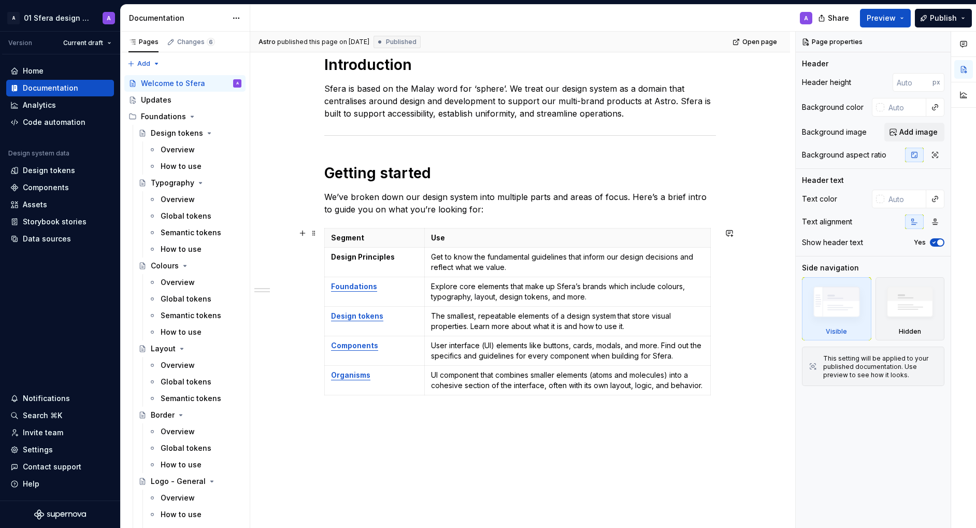
scroll to position [154, 0]
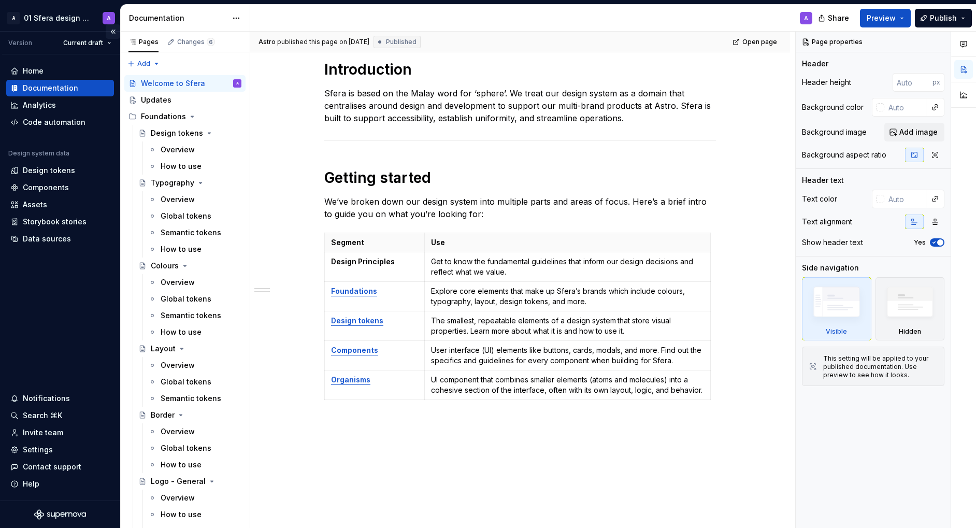
click at [108, 31] on button "Collapse sidebar" at bounding box center [113, 31] width 15 height 15
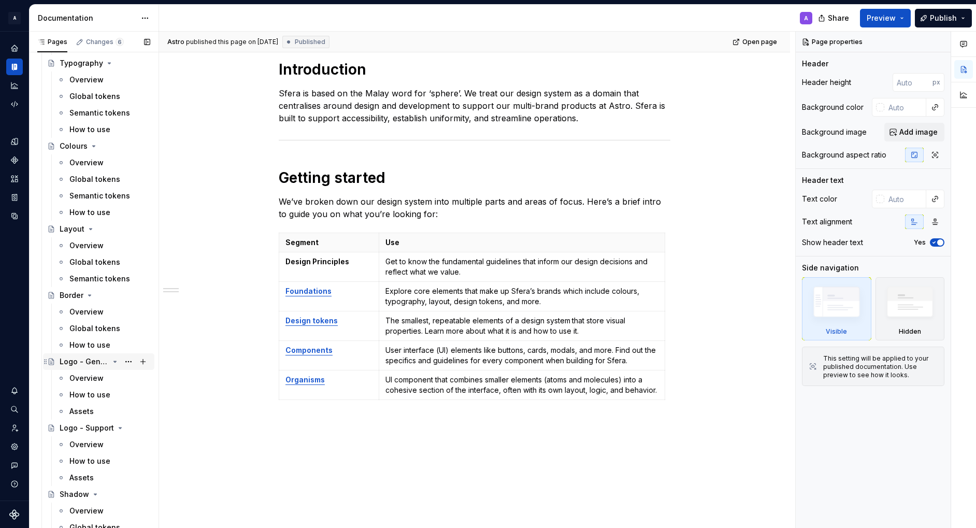
scroll to position [0, 0]
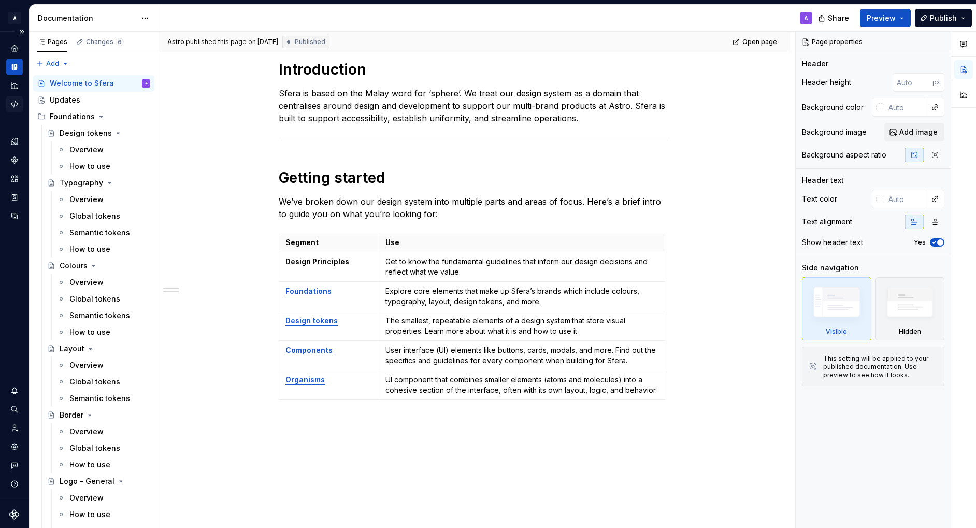
click at [13, 102] on icon "Code automation" at bounding box center [14, 104] width 9 height 9
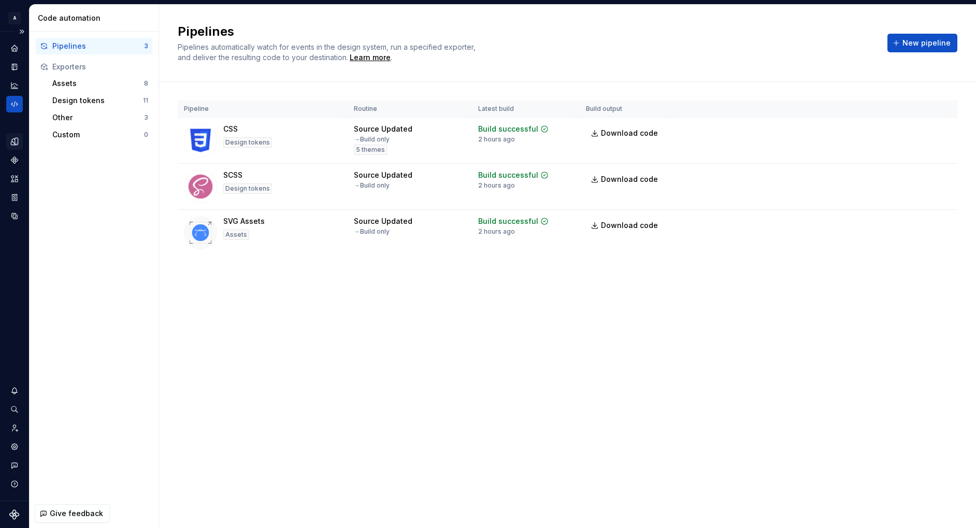
click at [15, 144] on icon "Design tokens" at bounding box center [14, 141] width 7 height 7
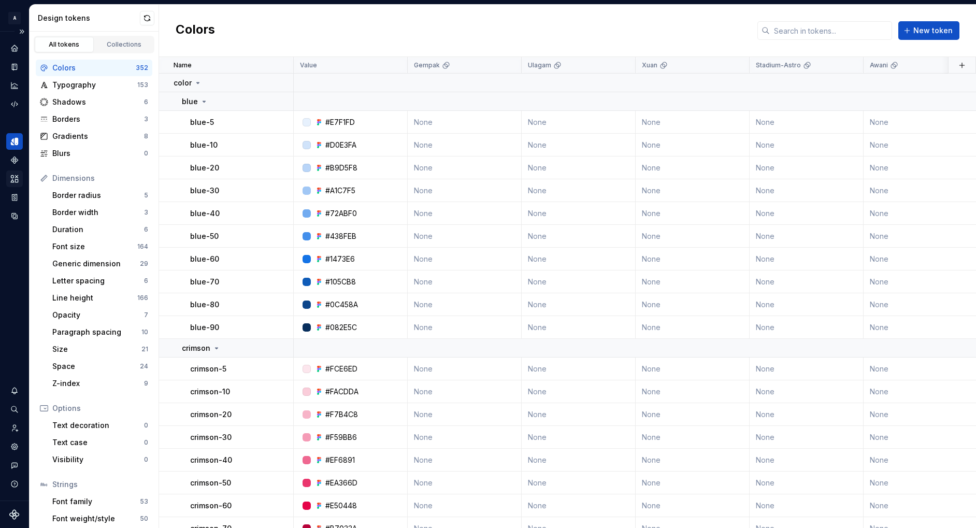
click at [15, 177] on icon "Assets" at bounding box center [14, 178] width 9 height 9
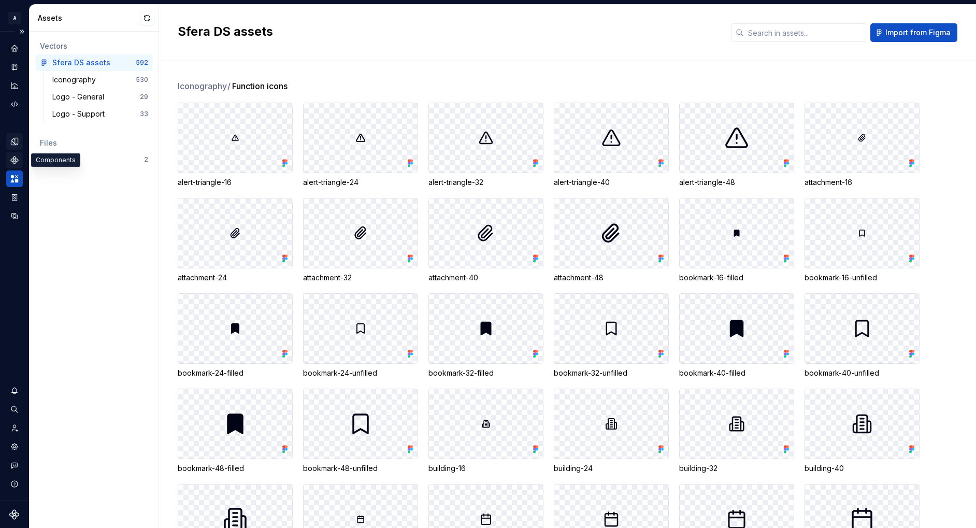
click at [17, 158] on icon "Components" at bounding box center [14, 159] width 9 height 9
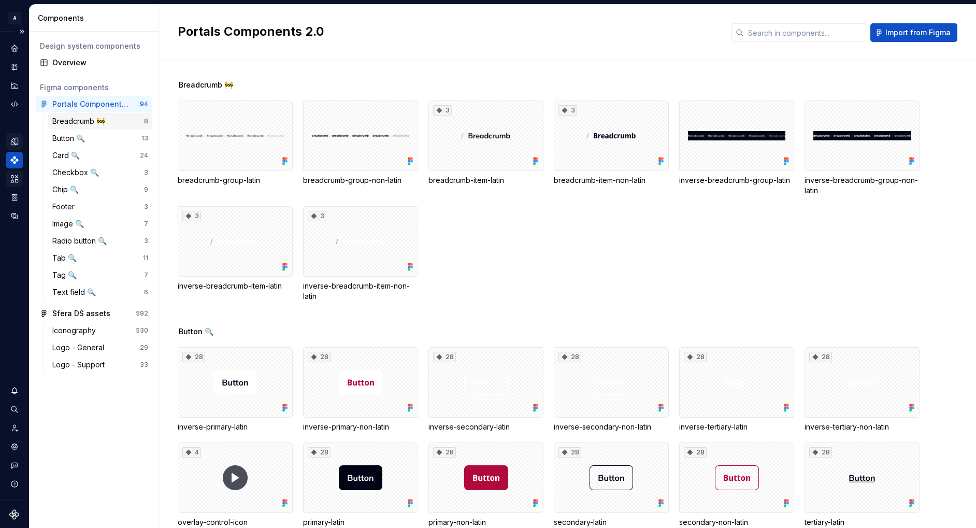
click at [105, 117] on div "Breadcrumb 🚧" at bounding box center [80, 121] width 57 height 10
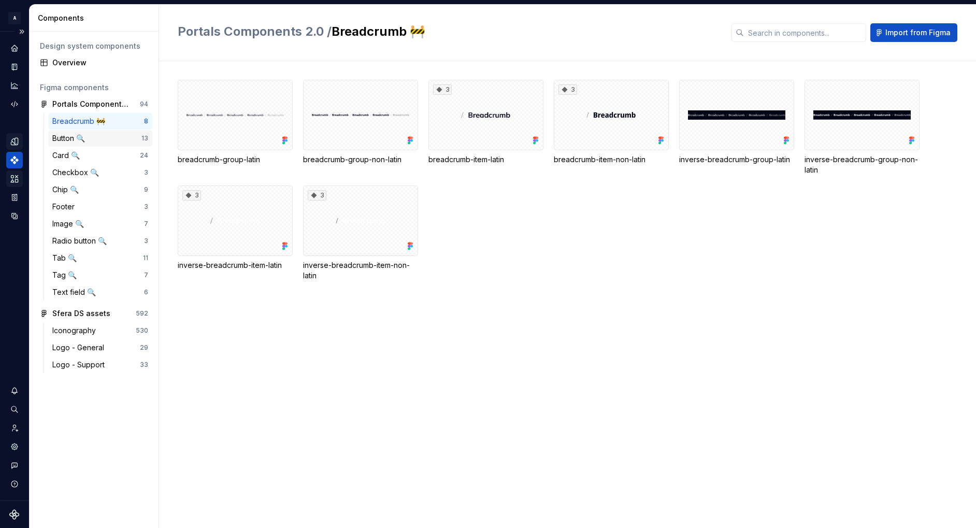
click at [104, 138] on div "Button 🔍" at bounding box center [96, 138] width 89 height 10
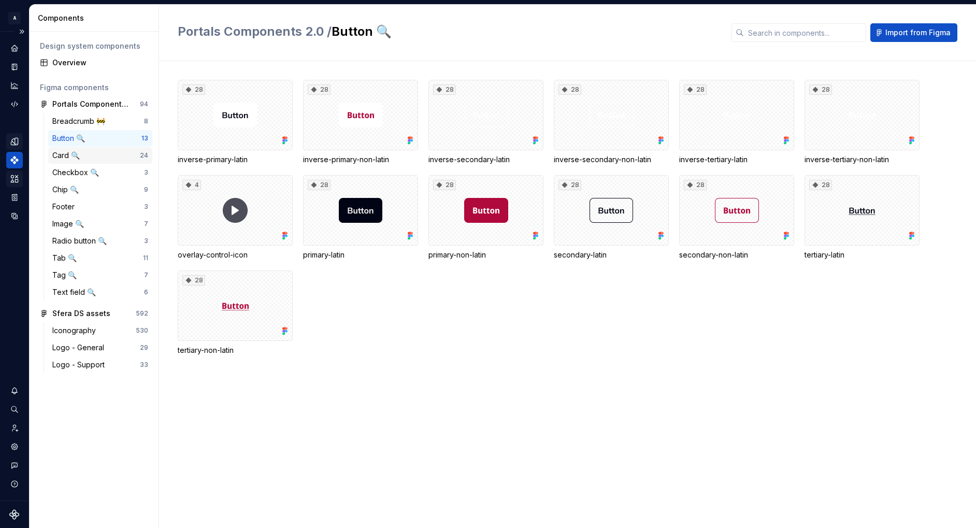
click at [98, 154] on div "Card 🔍" at bounding box center [96, 155] width 88 height 10
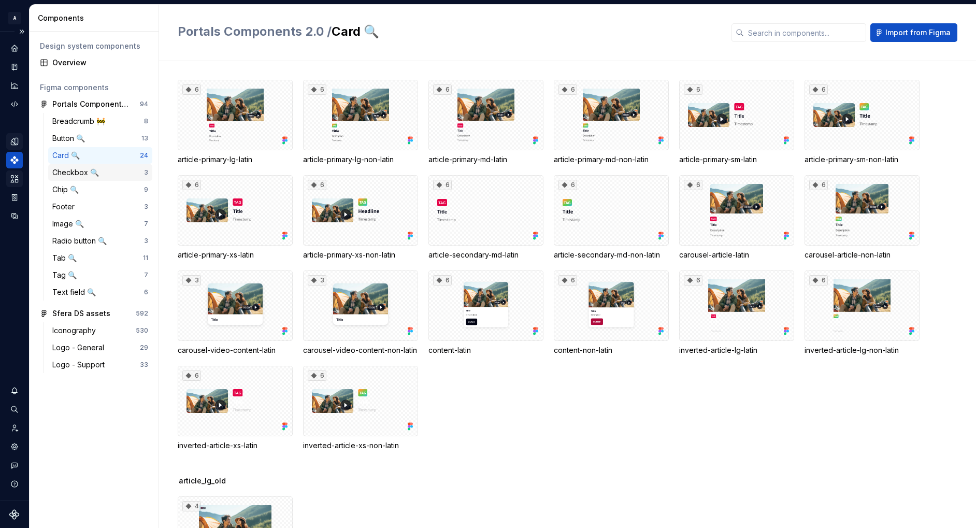
click at [100, 174] on div "Checkbox 🔍" at bounding box center [77, 172] width 51 height 10
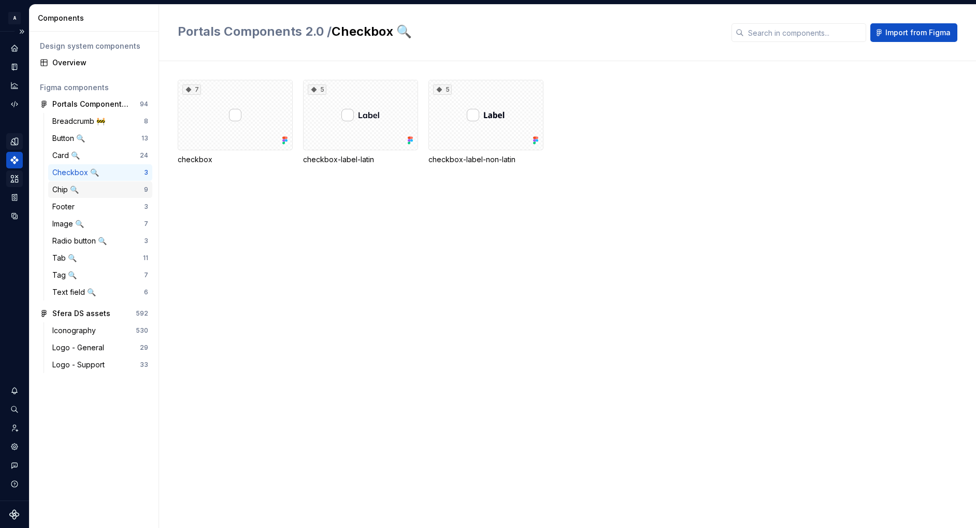
click at [102, 192] on div "Chip 🔍" at bounding box center [98, 190] width 92 height 10
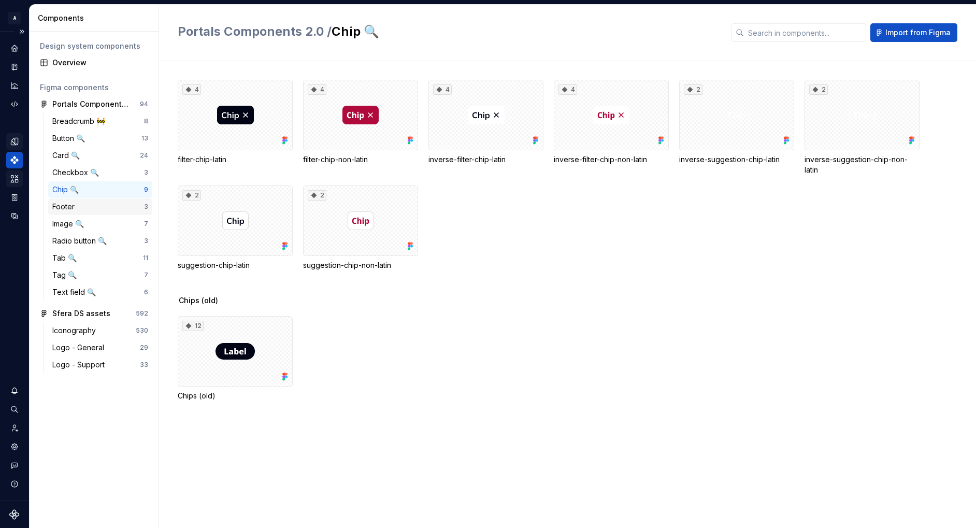
click at [103, 211] on div "Footer" at bounding box center [98, 207] width 92 height 10
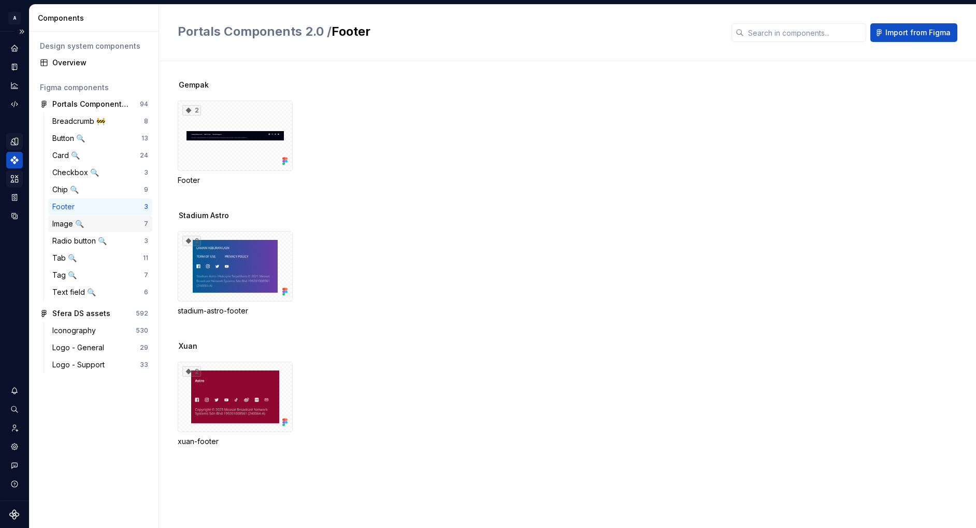
click at [105, 224] on div "Image 🔍" at bounding box center [98, 224] width 92 height 10
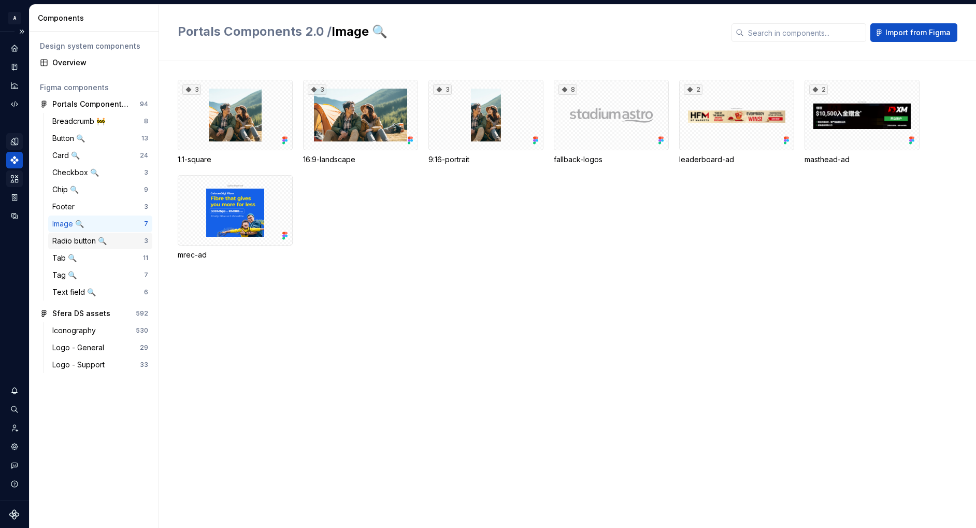
click at [106, 240] on div "Radio button 🔍" at bounding box center [81, 241] width 59 height 10
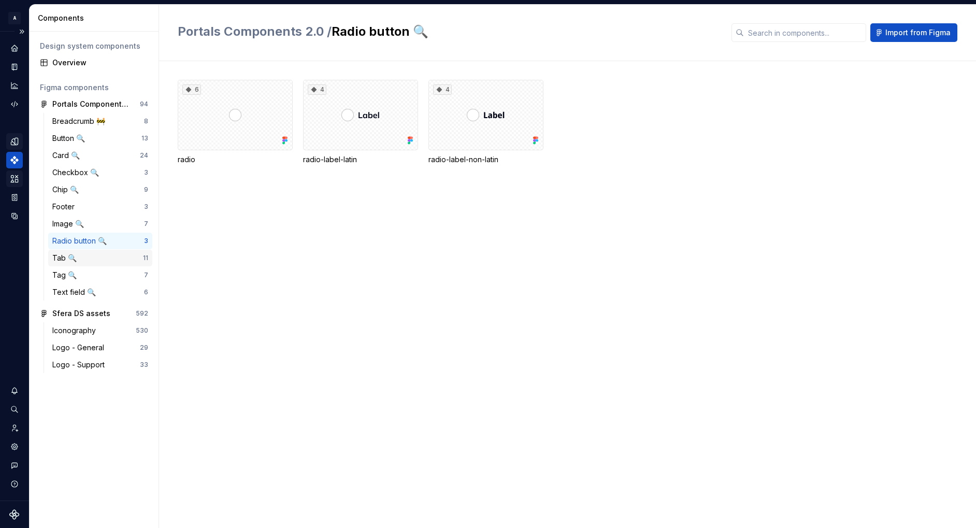
click at [112, 257] on div "Tab 🔍" at bounding box center [97, 258] width 91 height 10
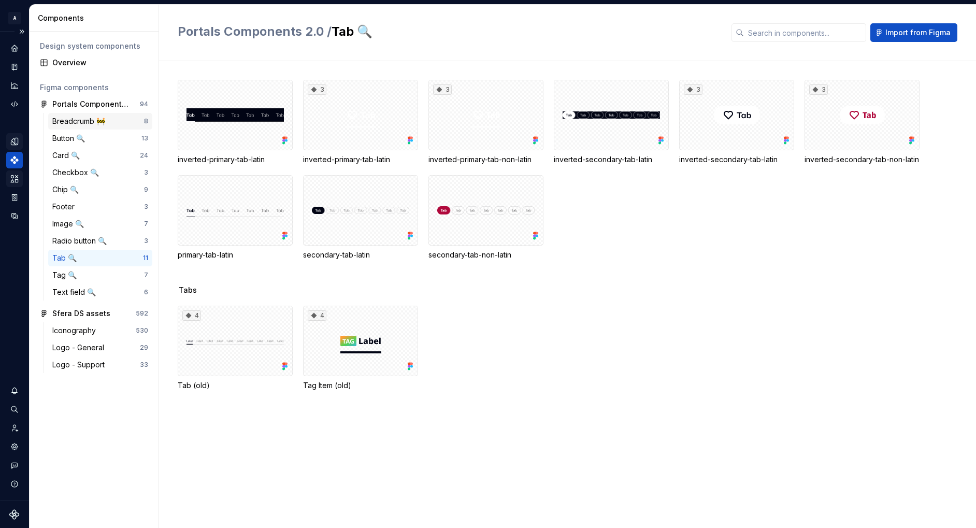
click at [110, 124] on div "Breadcrumb 🚧" at bounding box center [98, 121] width 92 height 10
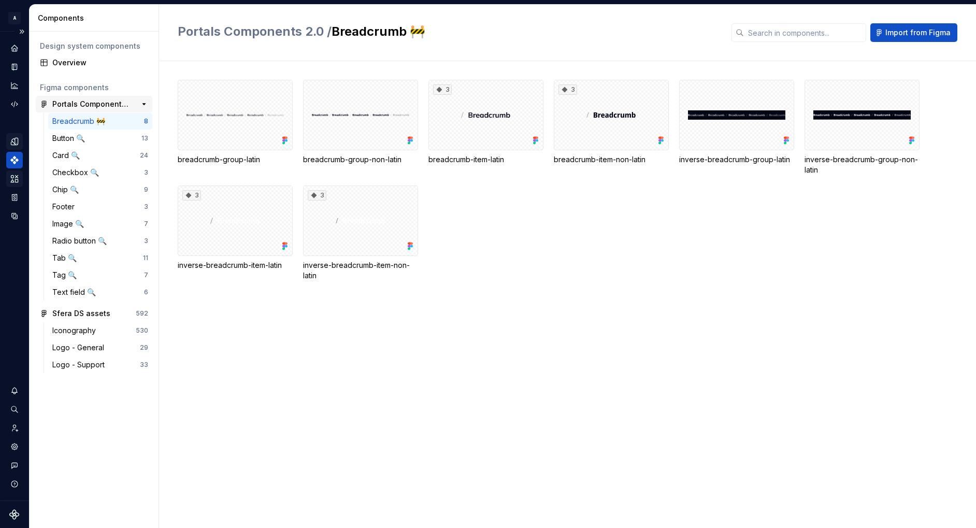
click at [114, 106] on div "Portals Components 2.0" at bounding box center [90, 104] width 77 height 10
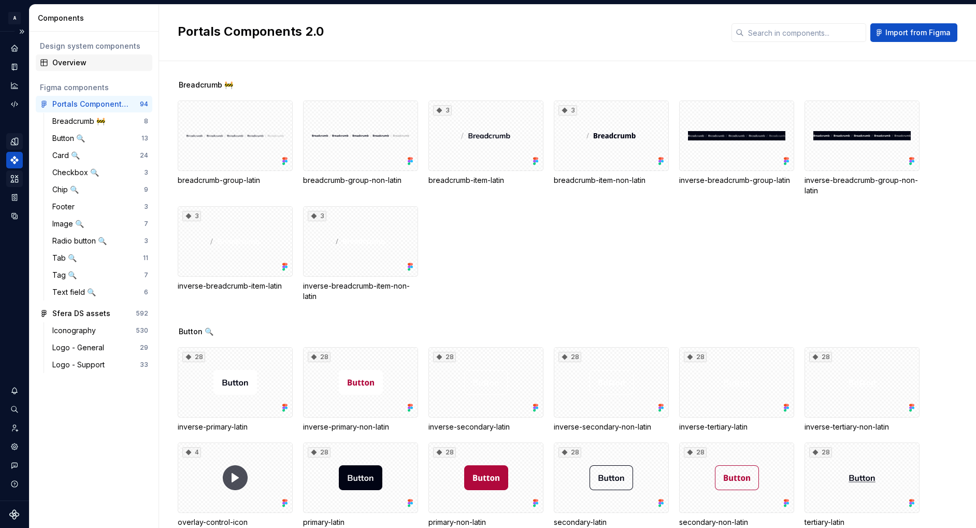
click at [103, 58] on div "Overview" at bounding box center [100, 63] width 96 height 10
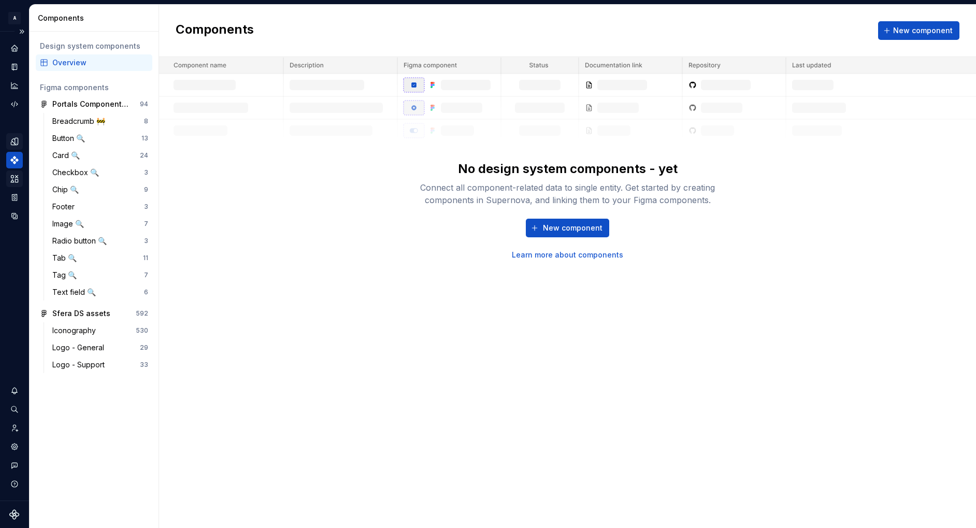
click at [16, 139] on icon "Design tokens" at bounding box center [16, 141] width 3 height 7
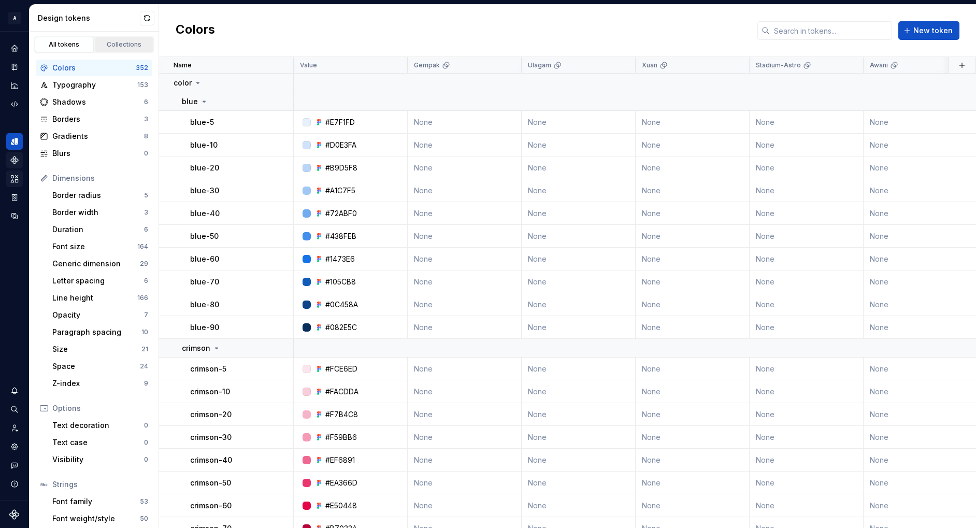
click at [133, 40] on div "Collections" at bounding box center [124, 44] width 52 height 8
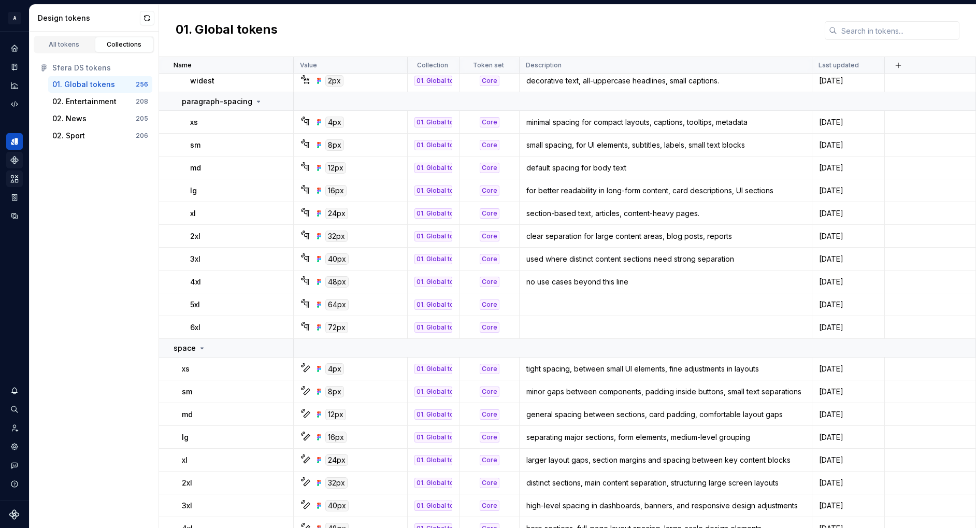
scroll to position [1531, 0]
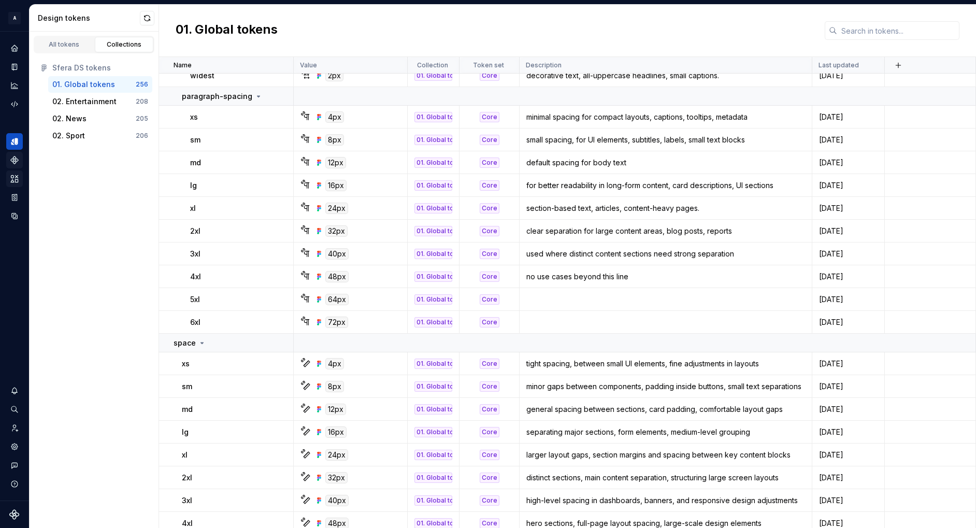
click at [98, 344] on div "All tokens Collections Sfera DS tokens 01. Global tokens 256 02. Entertainment …" at bounding box center [95, 280] width 130 height 496
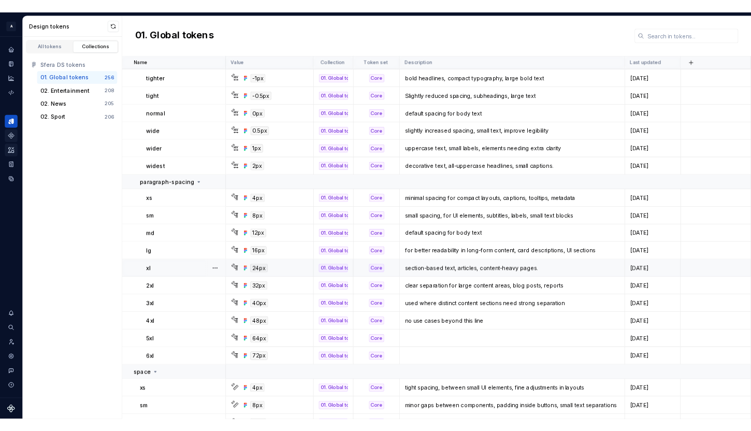
scroll to position [1408, 0]
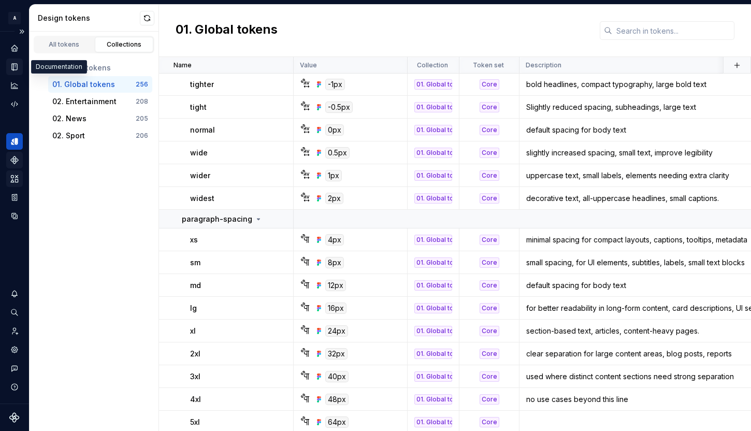
click at [15, 69] on icon "Documentation" at bounding box center [14, 67] width 5 height 7
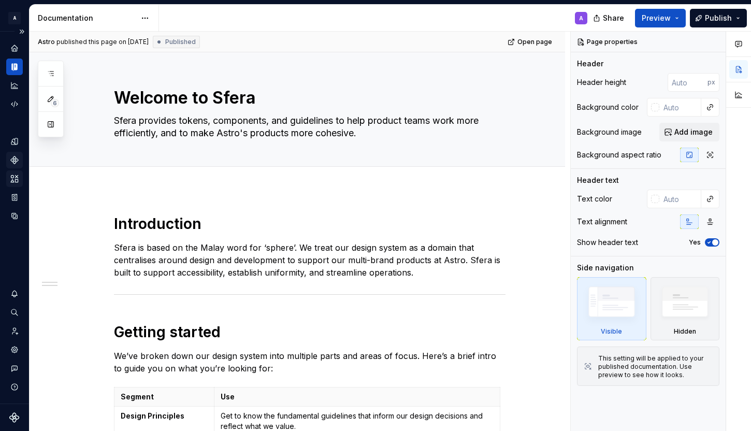
drag, startPoint x: 451, startPoint y: 0, endPoint x: 532, endPoint y: -234, distance: 247.2
click at [532, 0] on html "A 01 Sfera design system A Design system data Documentation A Share Preview Pub…" at bounding box center [375, 215] width 751 height 431
click at [658, 17] on span "Preview" at bounding box center [656, 18] width 29 height 10
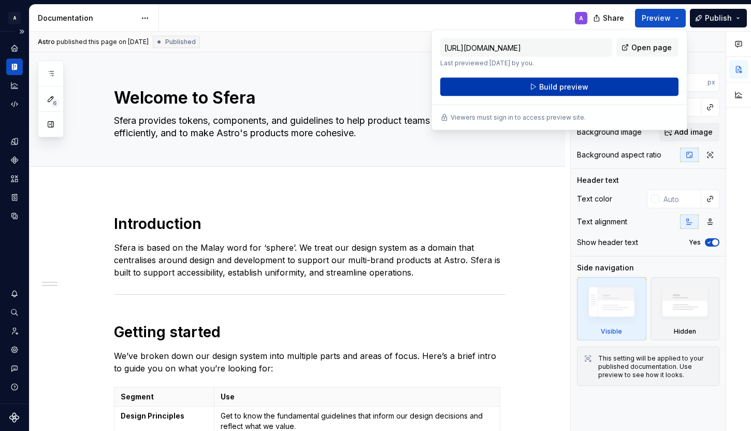
click at [562, 89] on span "Build preview" at bounding box center [564, 87] width 49 height 10
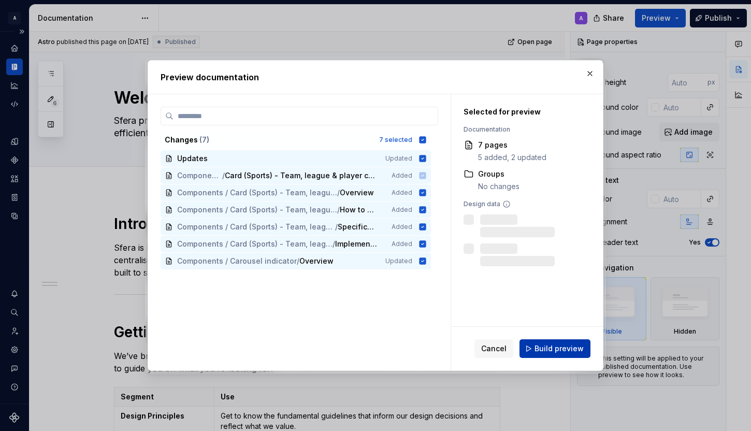
click at [548, 348] on span "Build preview" at bounding box center [559, 349] width 49 height 10
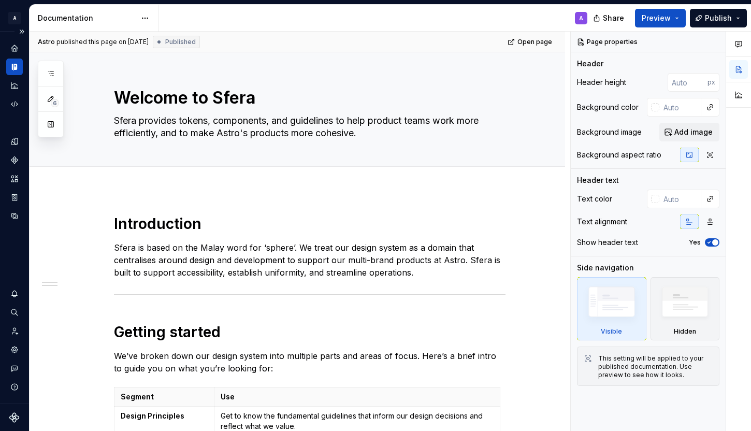
type textarea "*"
